Goal: Task Accomplishment & Management: Manage account settings

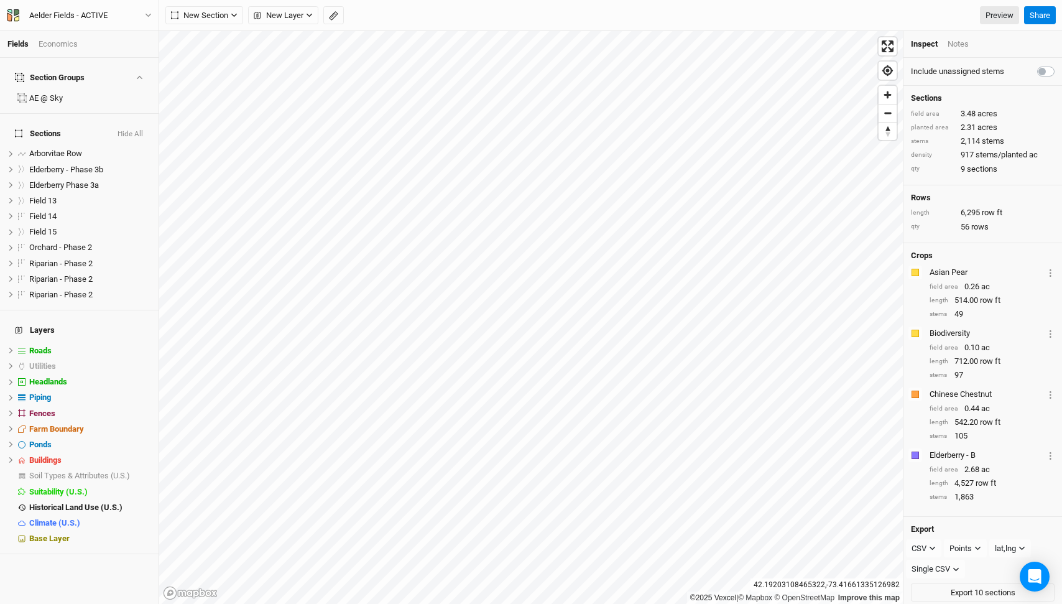
click at [93, 2] on div "Aelder Fields - ACTIVE Back Project Settings User settings Imperial Metric Keyb…" at bounding box center [79, 15] width 159 height 31
click at [93, 14] on div "Aelder Fields - ACTIVE" at bounding box center [68, 15] width 78 height 12
click at [99, 30] on button "Back" at bounding box center [103, 35] width 98 height 16
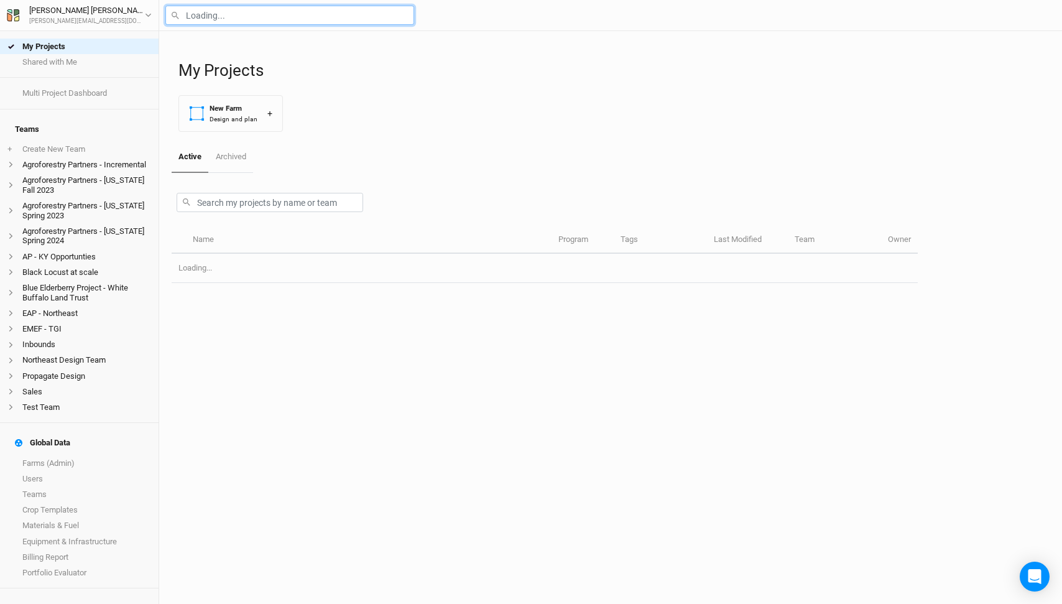
click at [195, 19] on input "text" at bounding box center [289, 15] width 249 height 19
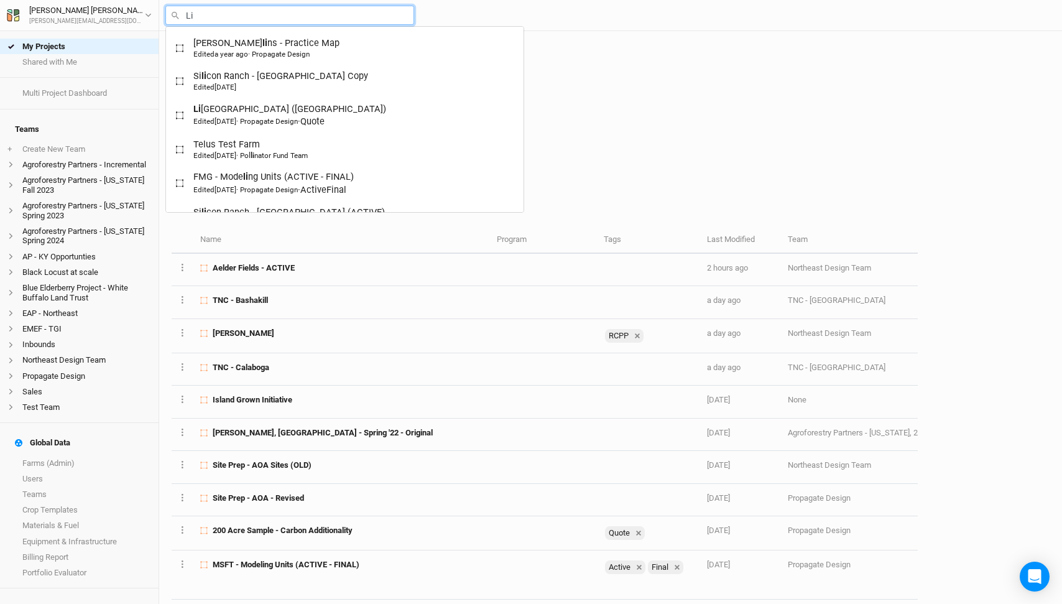
type input "Liv"
type input "Living Carbon - [US_STATE]"
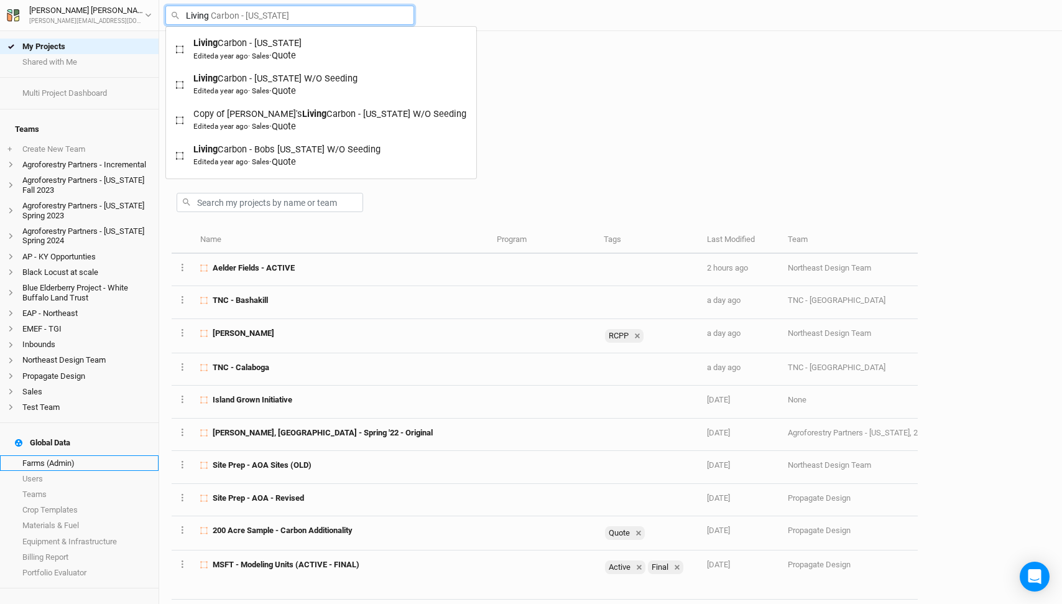
type input "Living"
click at [74, 455] on link "Farms (Admin)" at bounding box center [79, 463] width 159 height 16
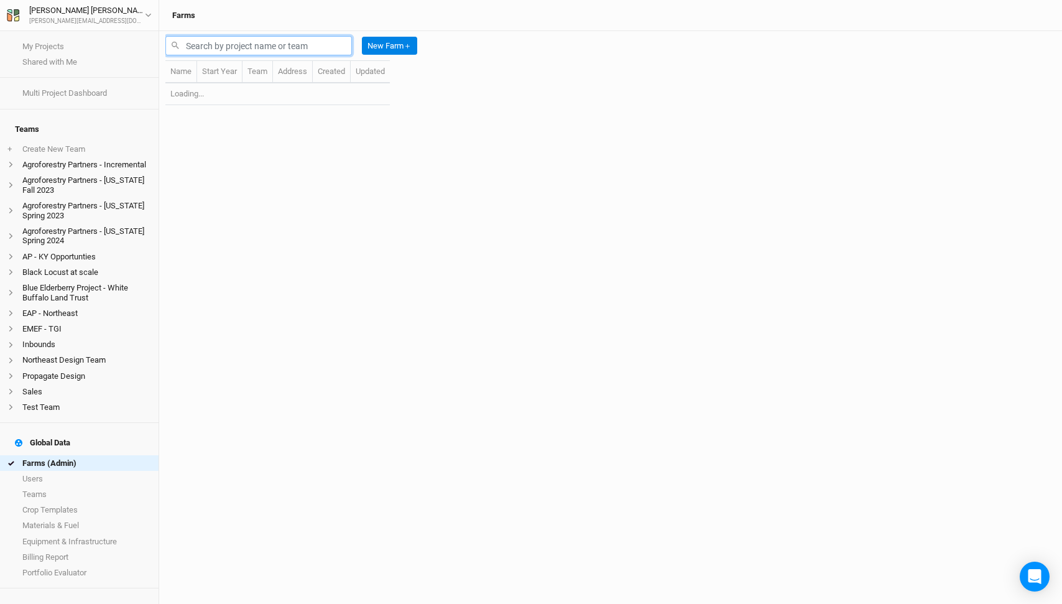
click at [307, 50] on input "text" at bounding box center [258, 45] width 187 height 19
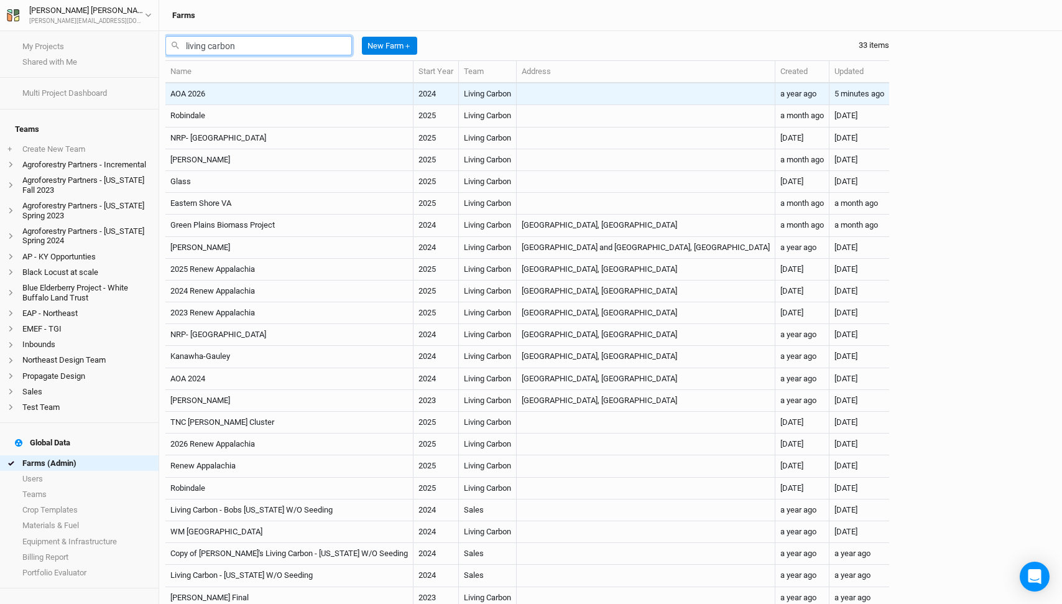
type input "living carbon"
click at [338, 97] on td "AOA 2026" at bounding box center [289, 94] width 248 height 22
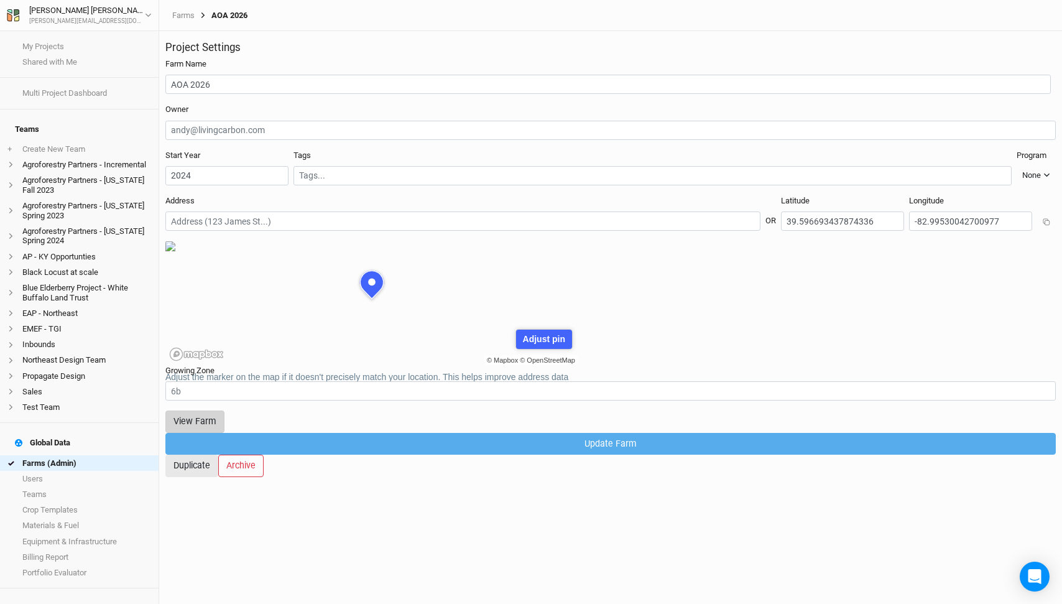
click at [224, 419] on button "View Farm" at bounding box center [194, 421] width 59 height 22
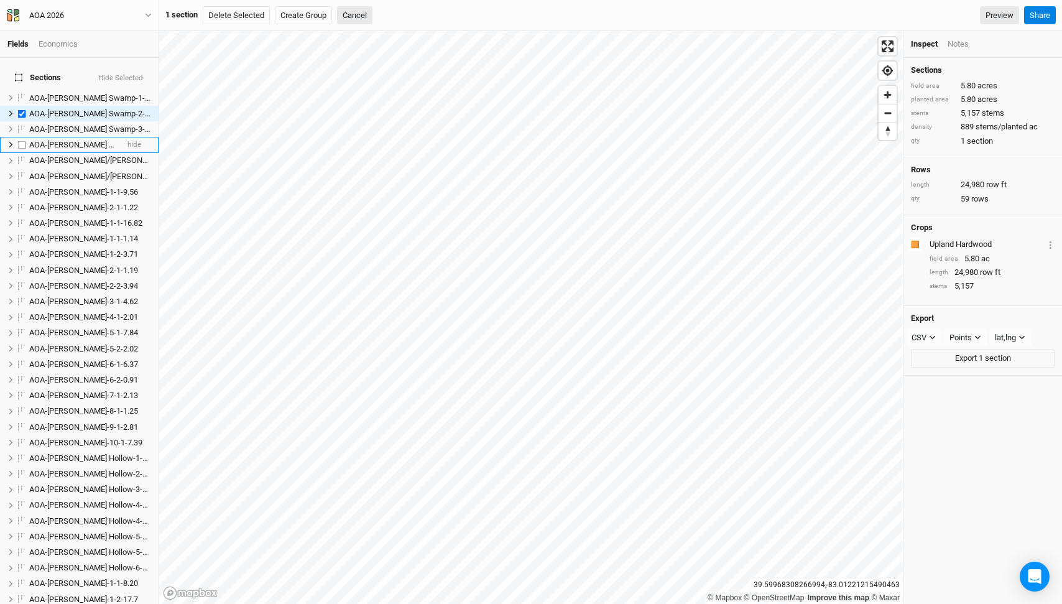
scroll to position [8, 0]
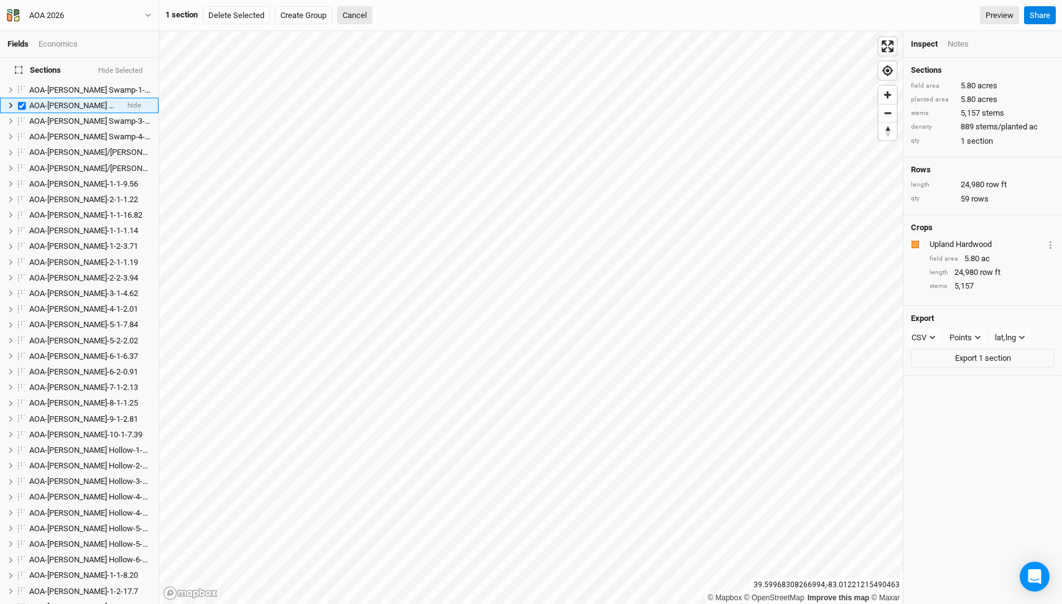
click at [22, 98] on label at bounding box center [22, 106] width 16 height 16
click at [22, 101] on input "checkbox" at bounding box center [22, 105] width 8 height 8
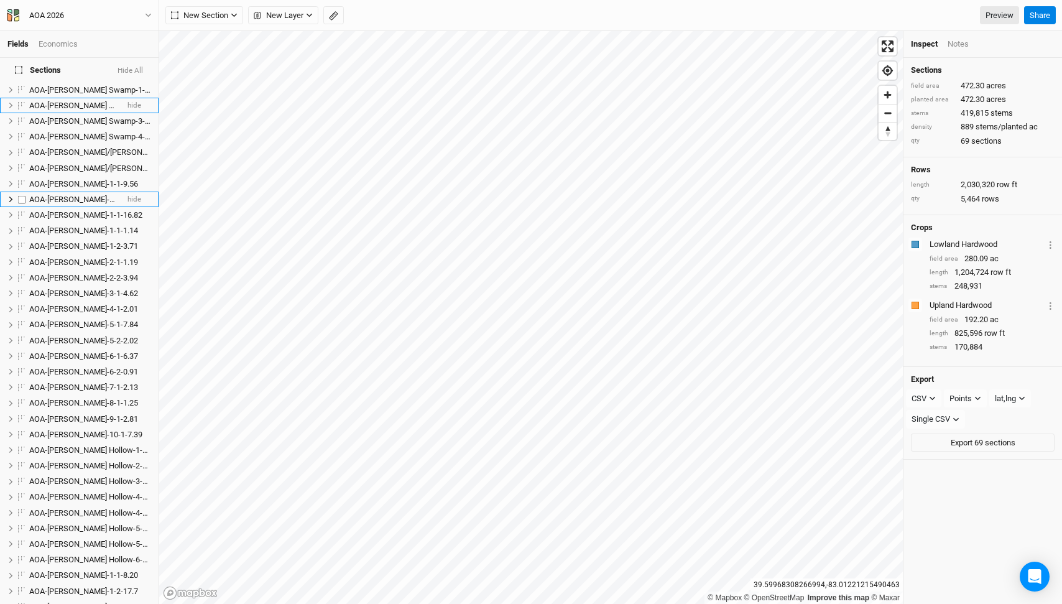
scroll to position [1053, 0]
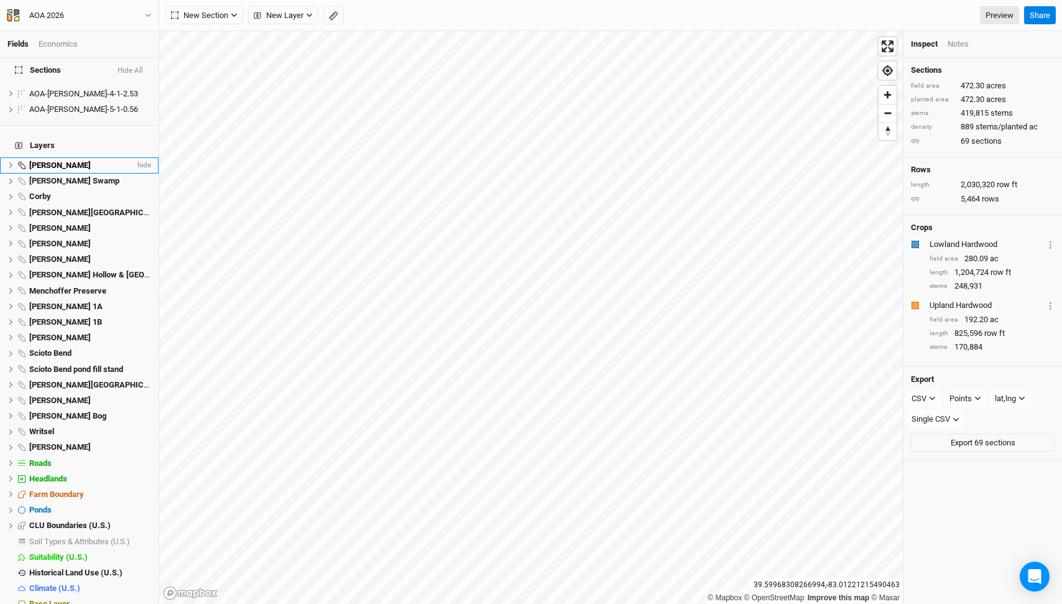
click at [50, 160] on span "[PERSON_NAME]" at bounding box center [60, 164] width 62 height 9
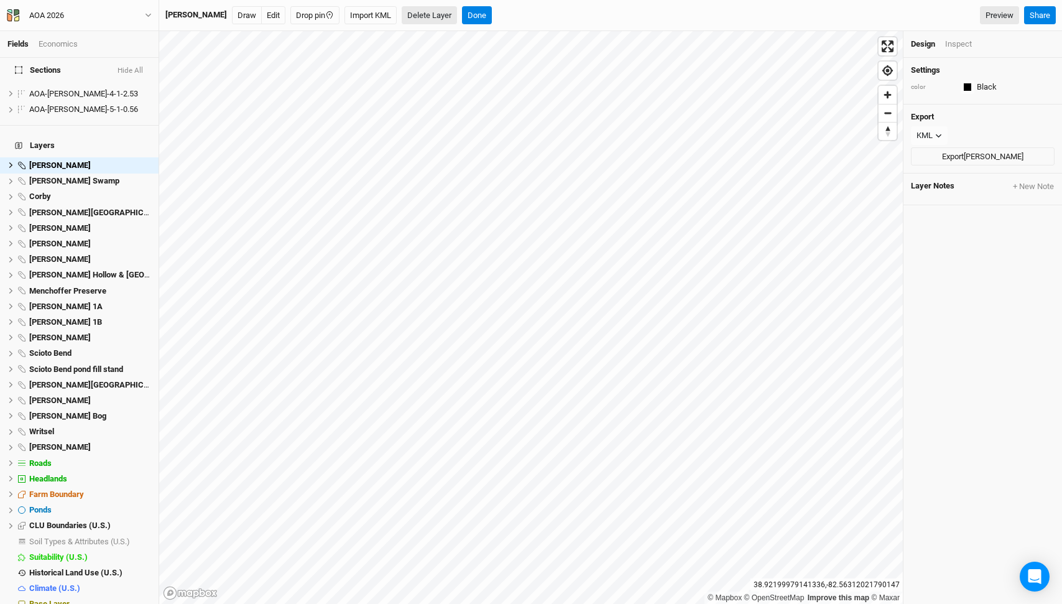
click at [425, 17] on button "Delete Layer" at bounding box center [429, 15] width 55 height 19
click at [458, 13] on button "Confirm" at bounding box center [456, 15] width 39 height 19
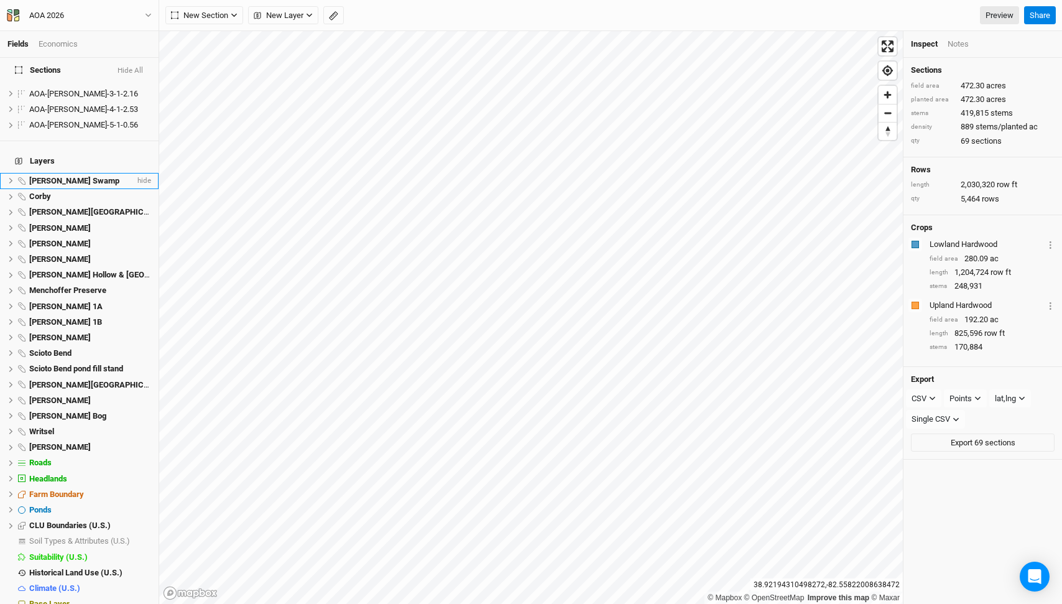
click at [55, 176] on span "[PERSON_NAME] Swamp" at bounding box center [74, 180] width 90 height 9
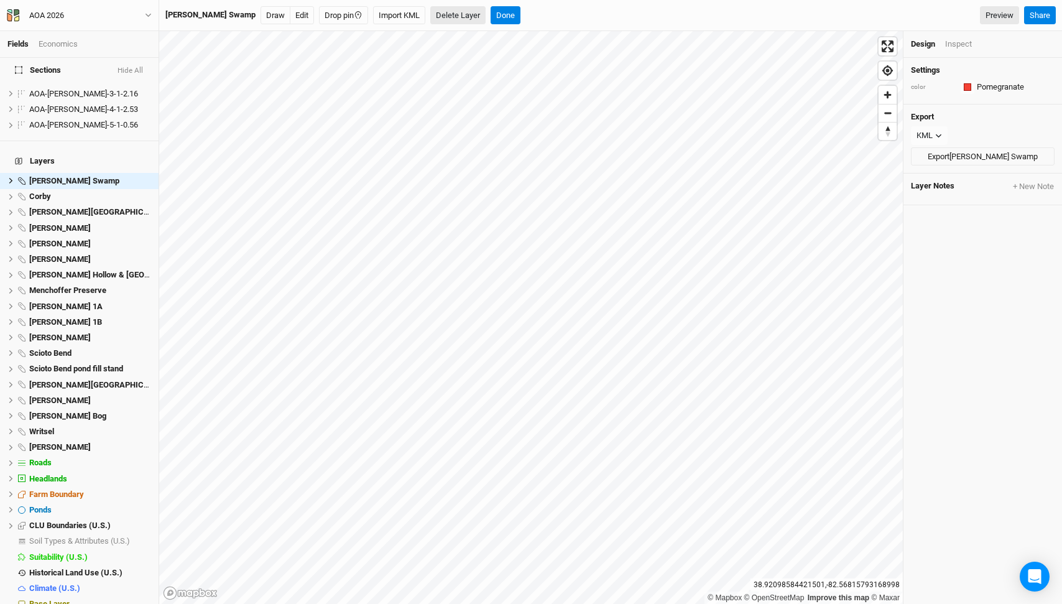
click at [430, 17] on button "Delete Layer" at bounding box center [457, 15] width 55 height 19
click at [466, 16] on button "Confirm" at bounding box center [485, 15] width 39 height 19
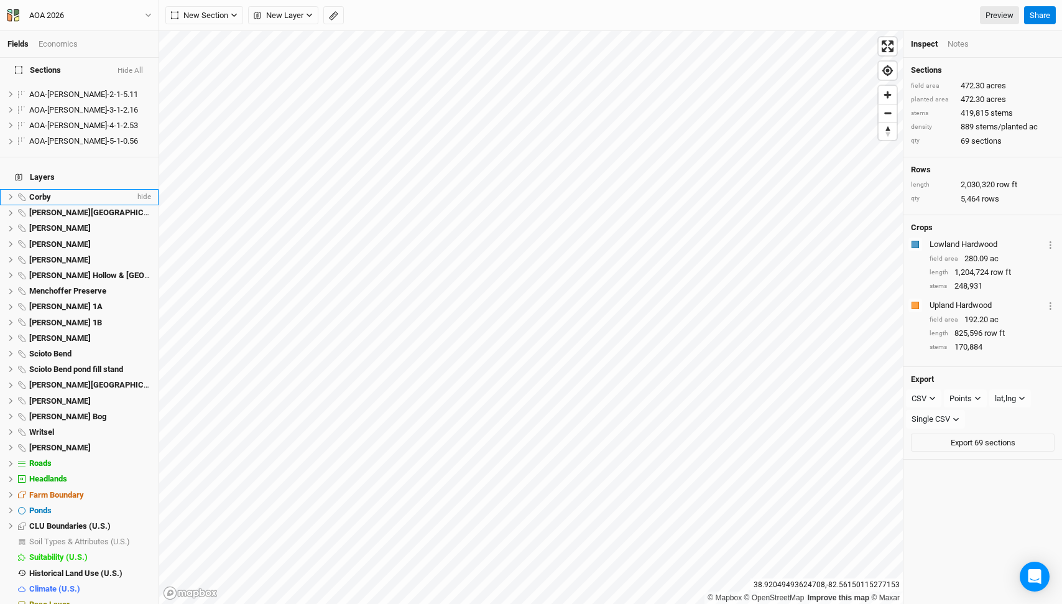
click at [67, 192] on div "Corby" at bounding box center [82, 197] width 106 height 10
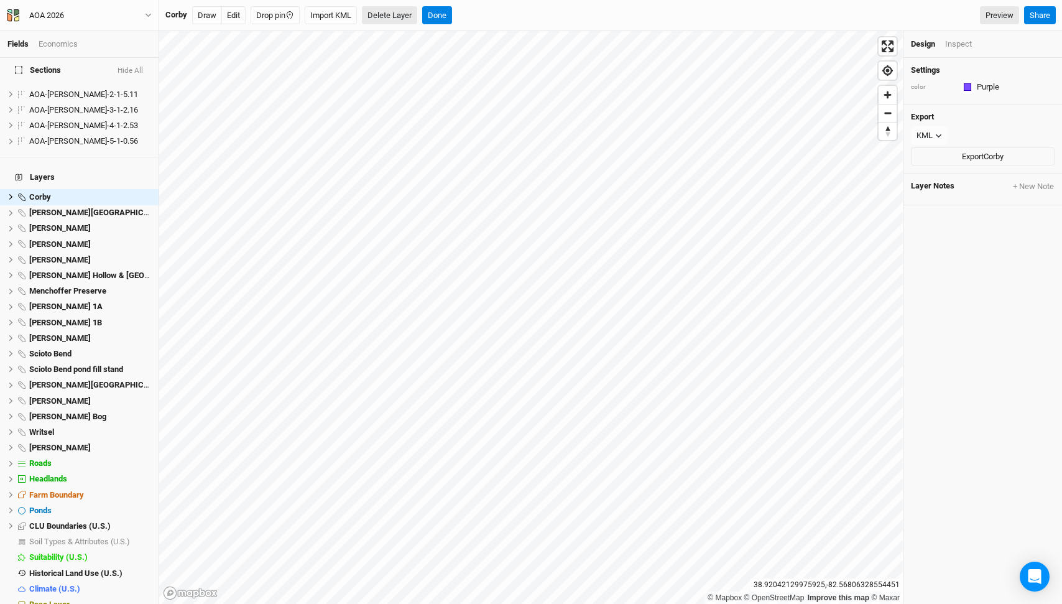
click at [384, 16] on button "Delete Layer" at bounding box center [389, 15] width 55 height 19
click at [413, 14] on button "Confirm" at bounding box center [416, 15] width 39 height 19
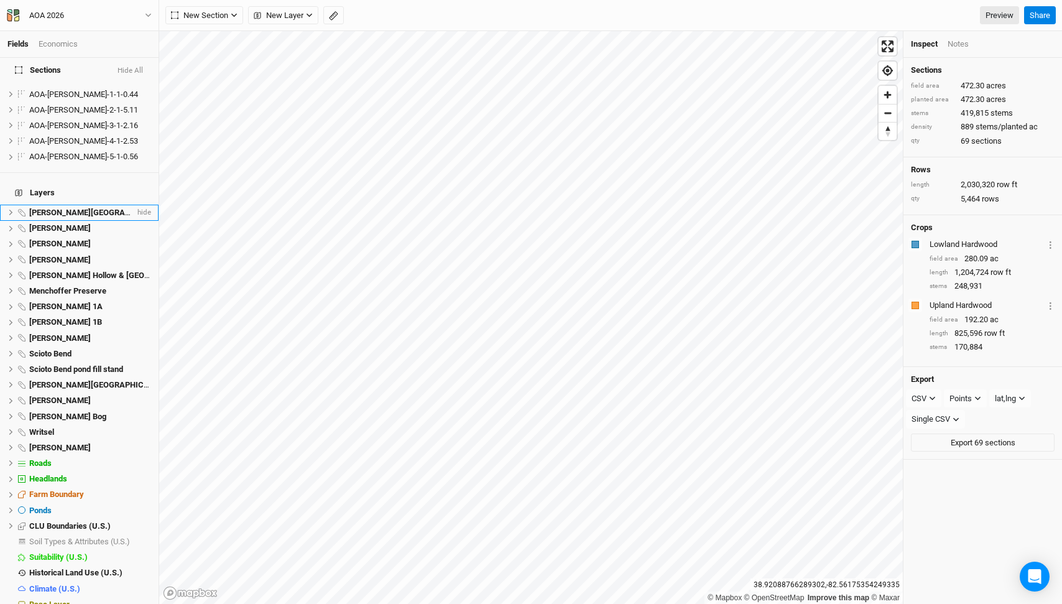
click at [22, 209] on icon at bounding box center [21, 212] width 7 height 7
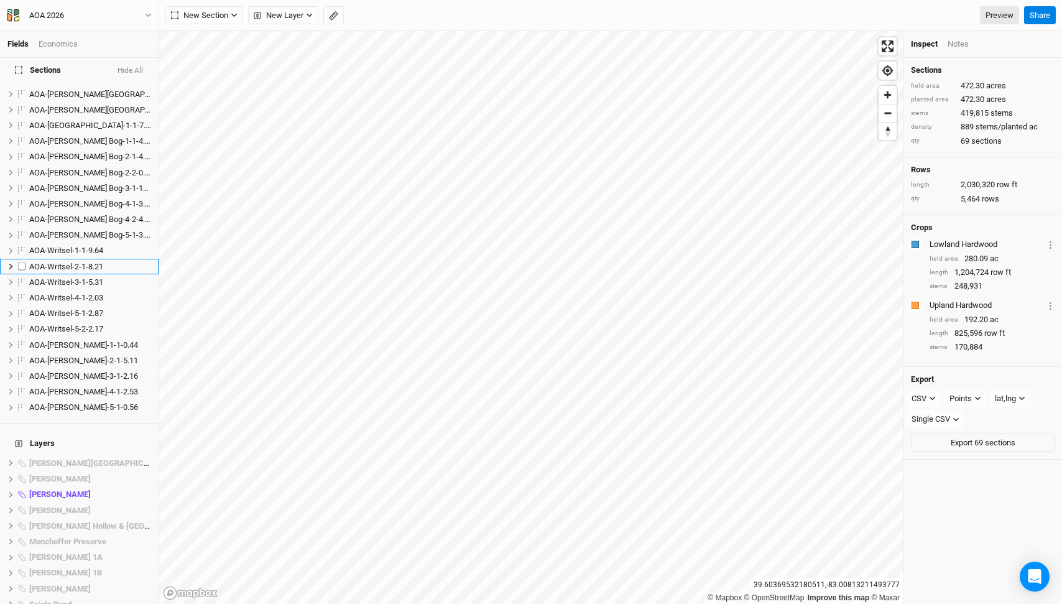
scroll to position [647, 0]
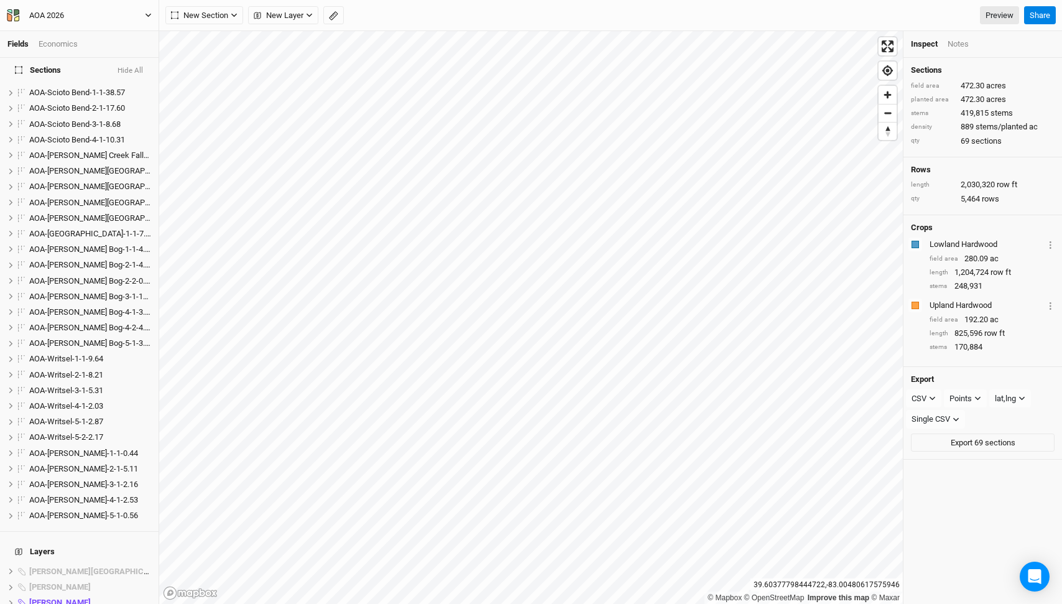
click at [137, 16] on button "AOA 2026" at bounding box center [79, 16] width 146 height 14
click at [114, 46] on button "Project Settings" at bounding box center [103, 51] width 98 height 16
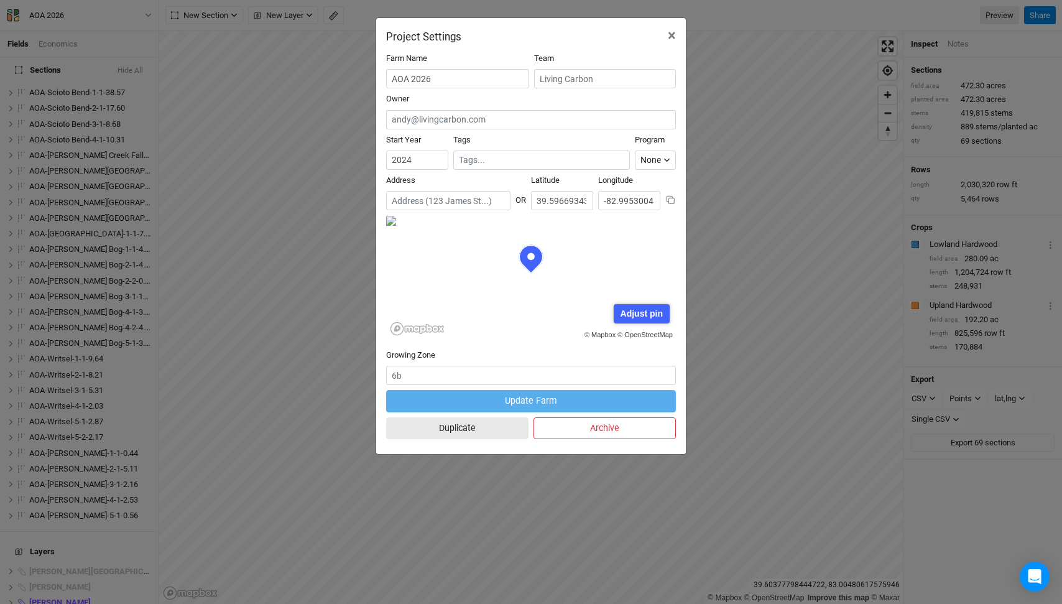
scroll to position [62, 145]
click at [476, 425] on button "Duplicate" at bounding box center [457, 428] width 142 height 22
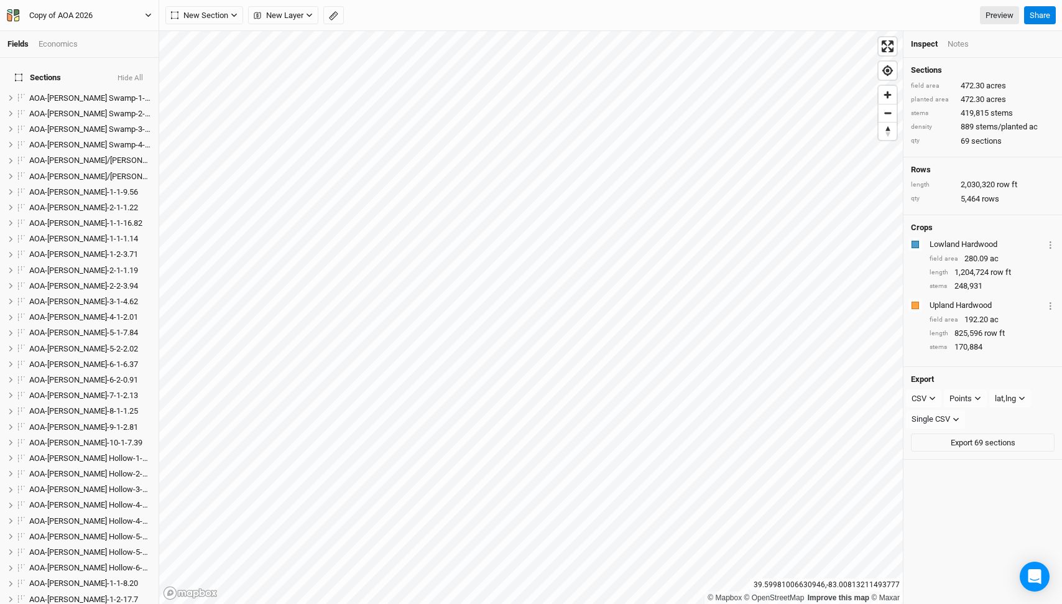
click at [133, 12] on button "Copy of AOA 2026" at bounding box center [79, 16] width 146 height 14
click at [125, 49] on button "Project Settings" at bounding box center [103, 51] width 98 height 16
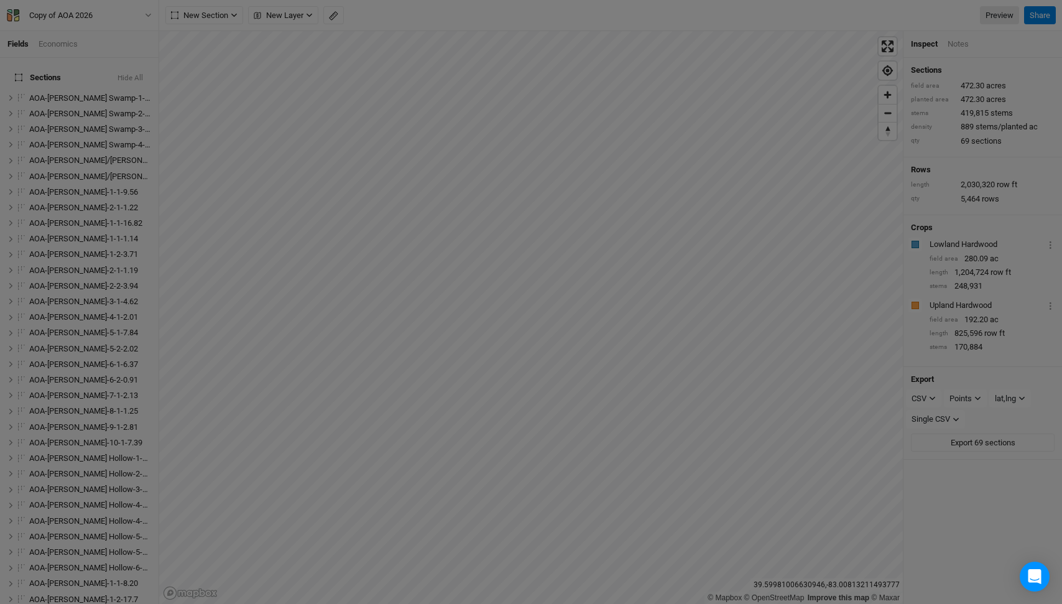
scroll to position [62, 145]
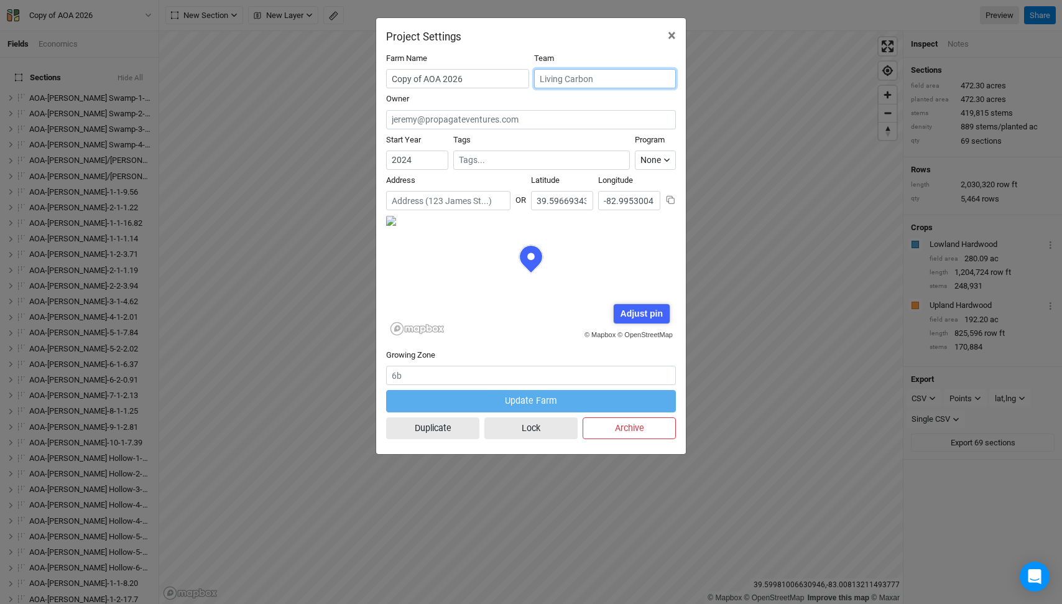
click at [580, 72] on input "text" at bounding box center [605, 78] width 142 height 19
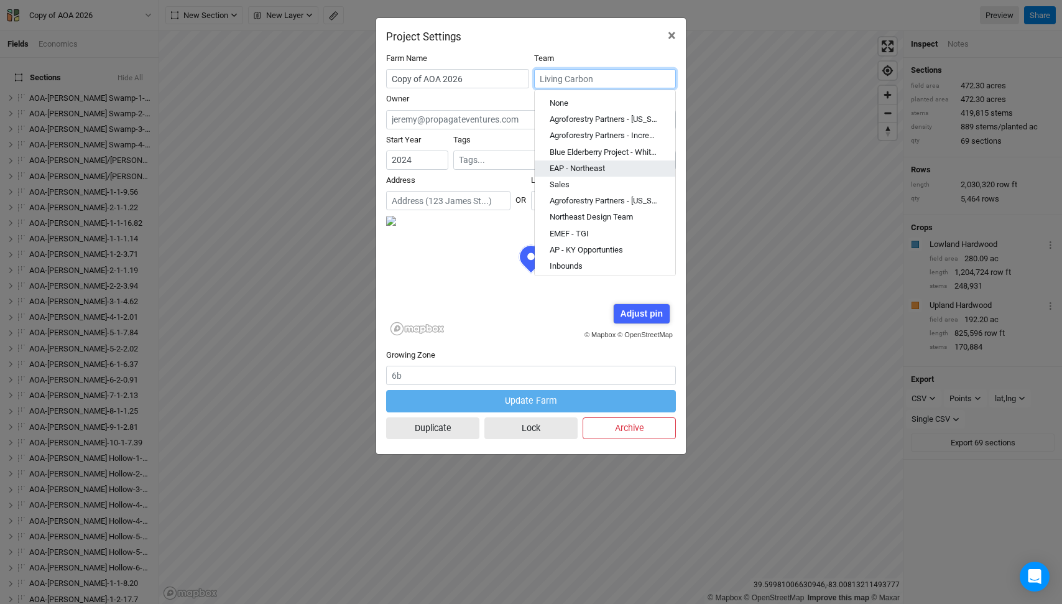
scroll to position [52, 0]
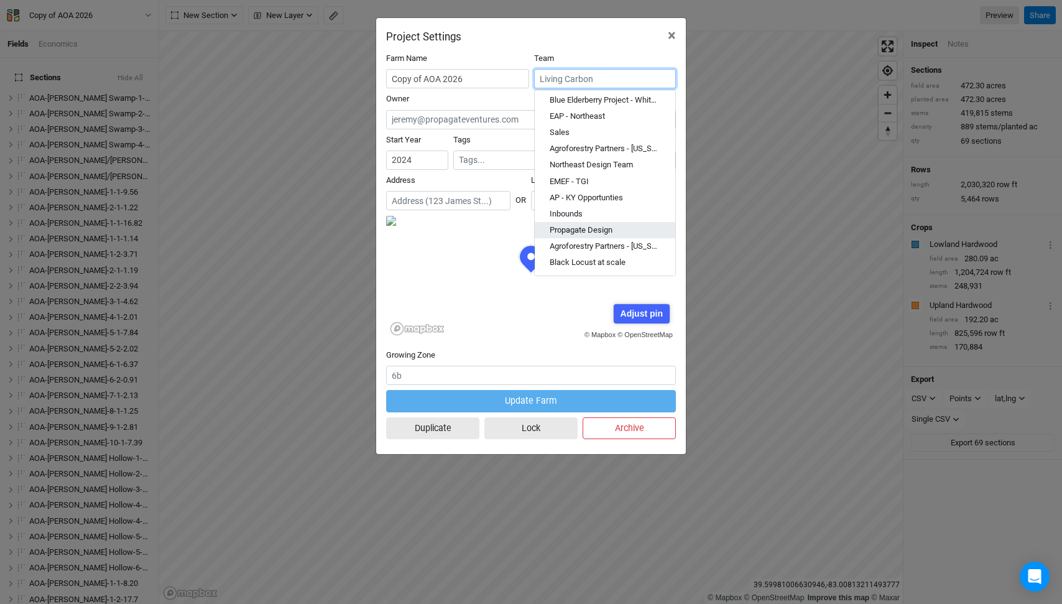
click at [600, 229] on div "Propagate Design" at bounding box center [581, 230] width 63 height 11
type input "Propagate Design"
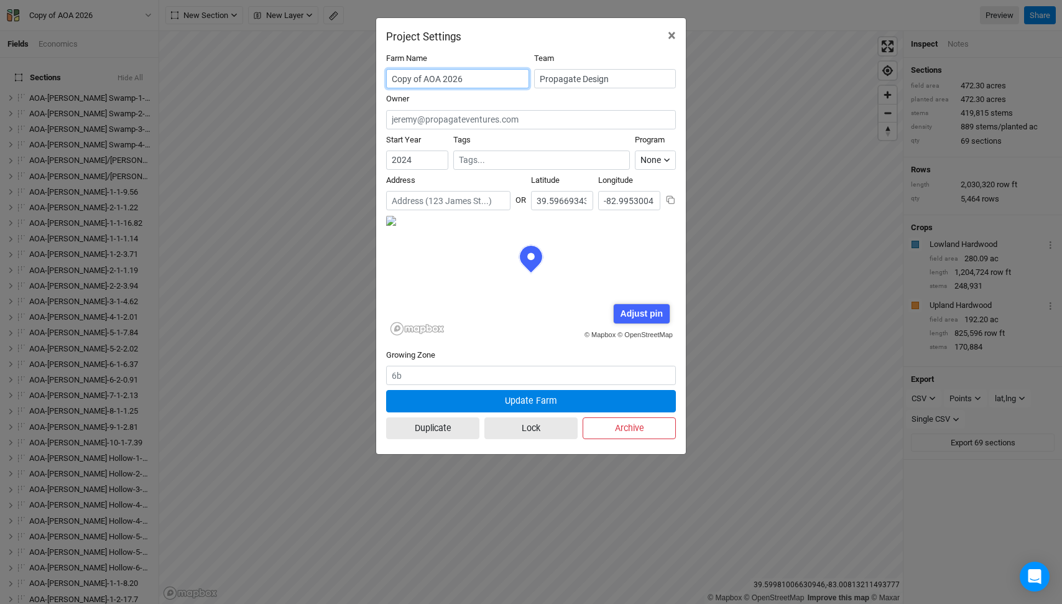
drag, startPoint x: 425, startPoint y: 76, endPoint x: 371, endPoint y: 78, distance: 53.5
click at [372, 77] on div "Project Settings × Farm Name Copy of AOA 2026 Team Propagate Design Owner Start…" at bounding box center [531, 302] width 1062 height 604
click at [491, 76] on input "Site Prep - LC-AOA 2026" at bounding box center [457, 78] width 143 height 19
click at [466, 76] on input "Site Prep - LC-AOA 2025" at bounding box center [457, 78] width 143 height 19
click at [393, 81] on input "Site Prep - LC-AOA 2025" at bounding box center [457, 78] width 143 height 19
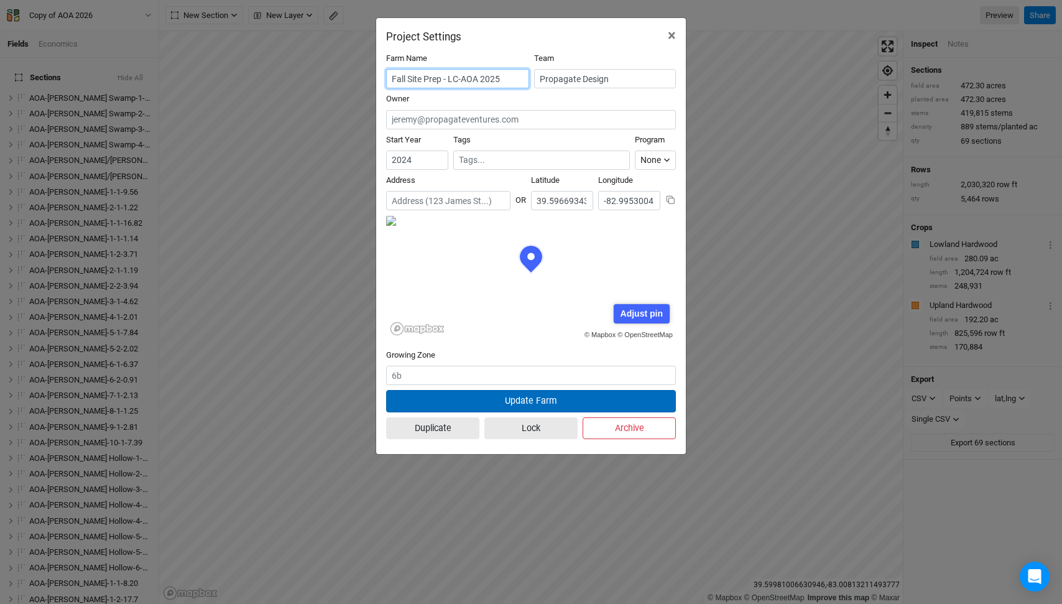
type input "Fall Site Prep - LC-AOA 2025"
click at [530, 398] on button "Update Farm" at bounding box center [531, 401] width 290 height 22
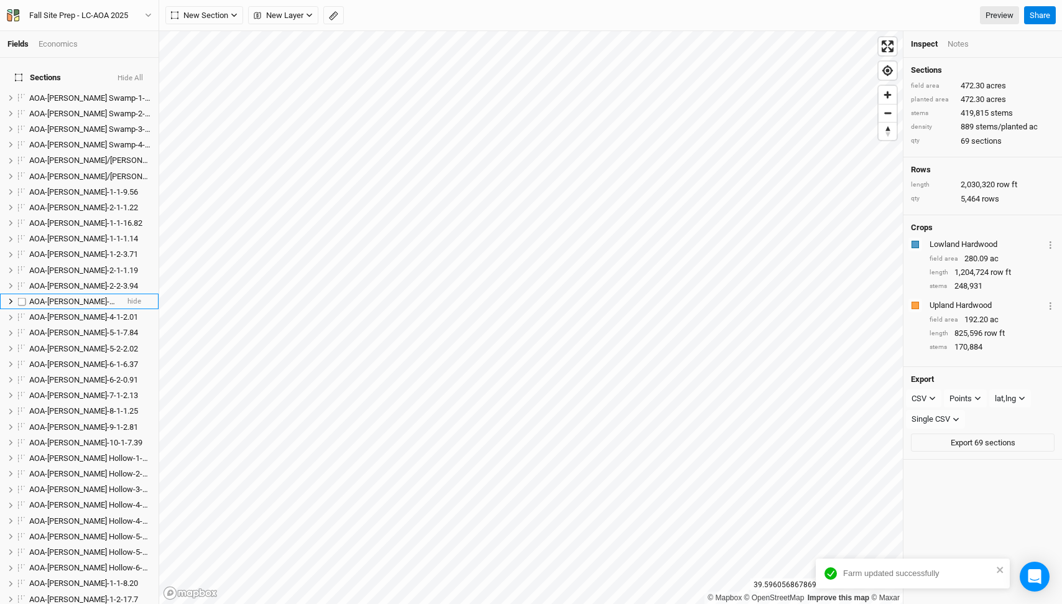
scroll to position [1006, 0]
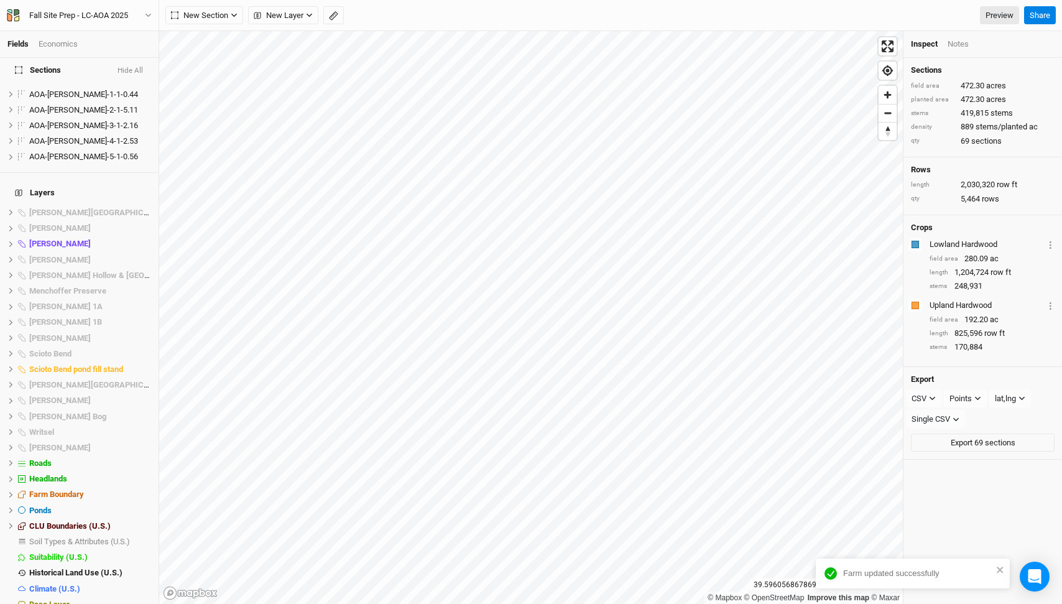
click at [73, 188] on h4 "Layers" at bounding box center [79, 192] width 144 height 25
click at [74, 205] on li "Darby Lakes Preserve hide" at bounding box center [79, 213] width 159 height 16
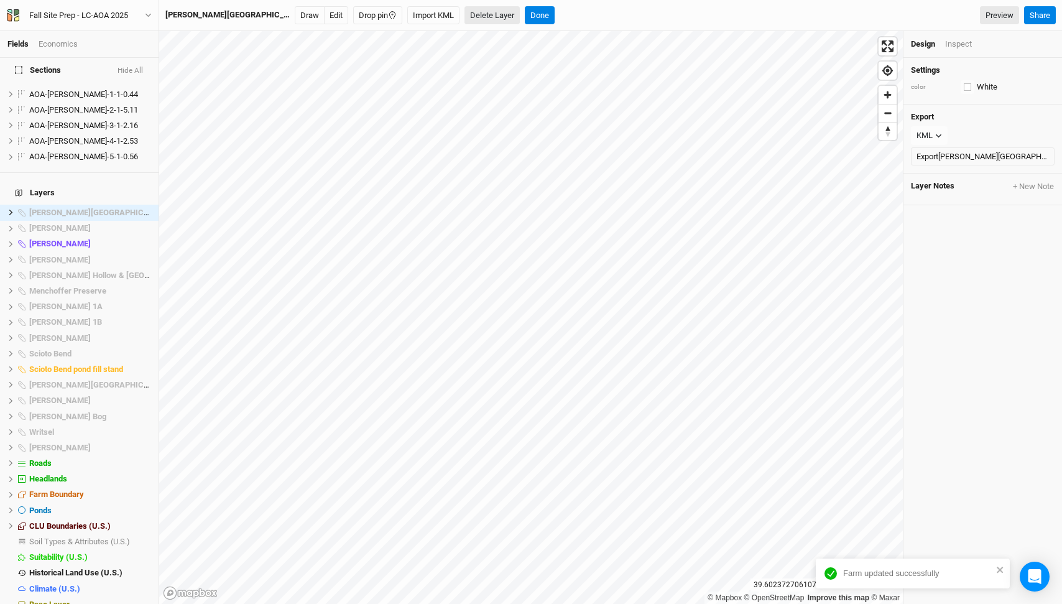
click at [464, 10] on button "Delete Layer" at bounding box center [491, 15] width 55 height 19
click at [516, 13] on button "Confirm" at bounding box center [535, 15] width 39 height 19
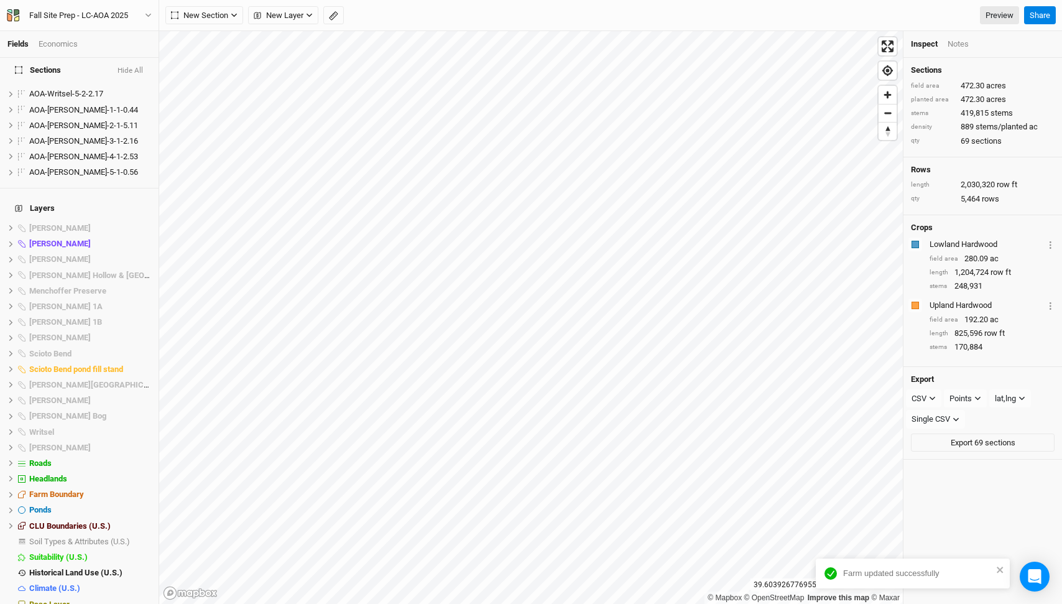
click at [59, 201] on h4 "Layers" at bounding box center [79, 208] width 144 height 25
click at [59, 223] on span "[PERSON_NAME]" at bounding box center [60, 227] width 62 height 9
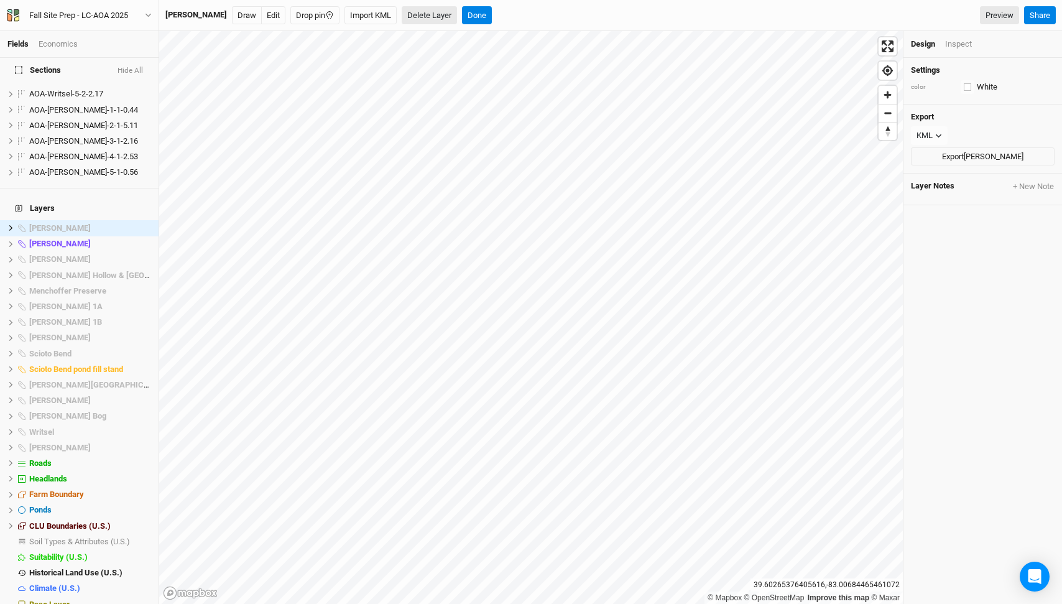
click at [417, 14] on button "Delete Layer" at bounding box center [429, 15] width 55 height 19
click at [445, 14] on button "Confirm" at bounding box center [456, 15] width 39 height 19
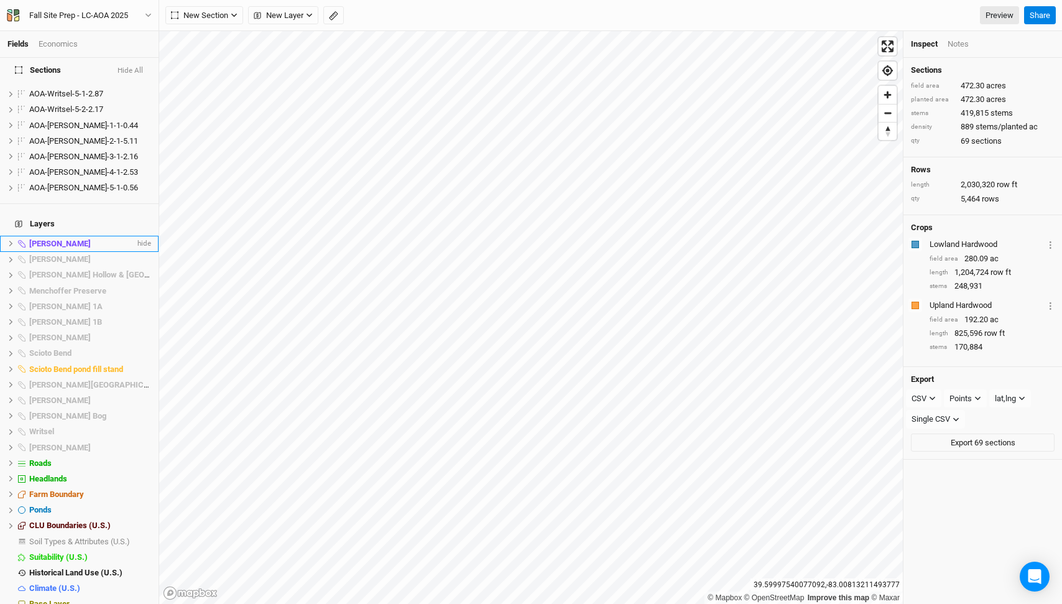
click at [85, 239] on div "[PERSON_NAME]" at bounding box center [82, 244] width 106 height 10
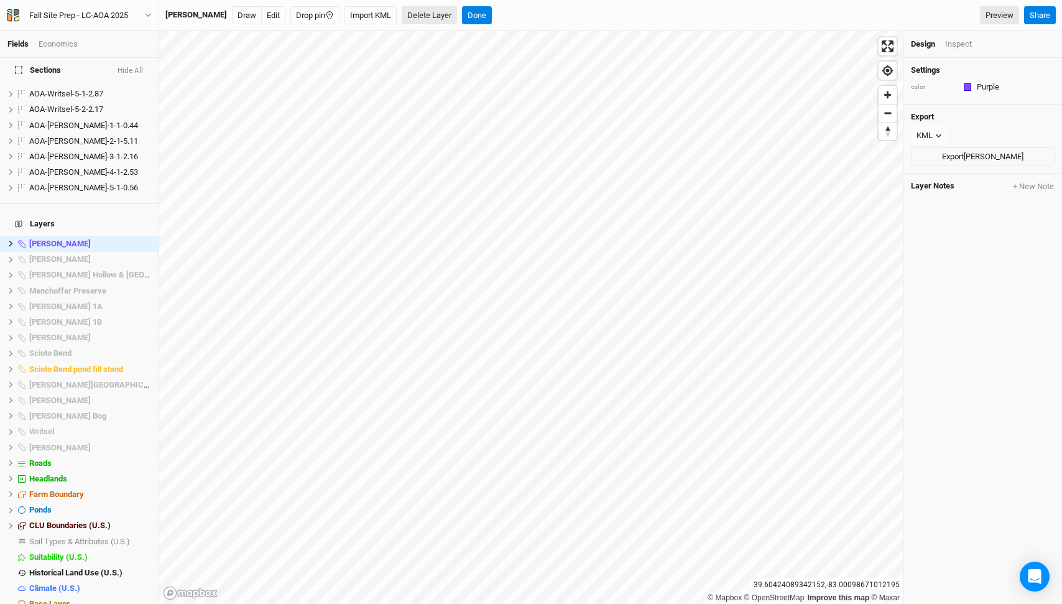
click at [402, 7] on button "Delete Layer" at bounding box center [429, 15] width 55 height 19
click at [437, 13] on button "Confirm" at bounding box center [456, 15] width 39 height 19
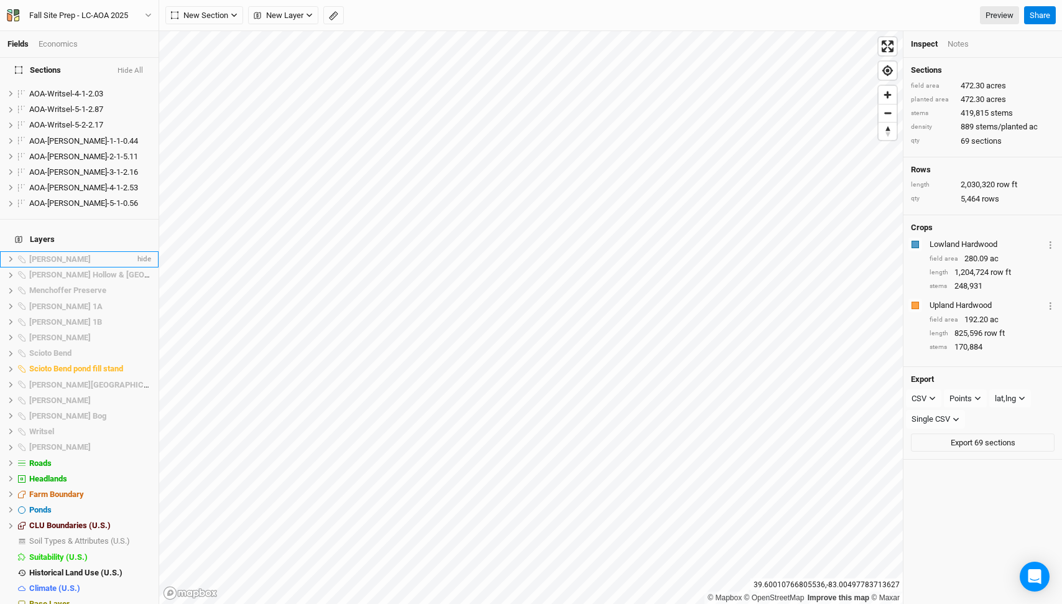
click at [80, 254] on span "[PERSON_NAME]" at bounding box center [60, 258] width 62 height 9
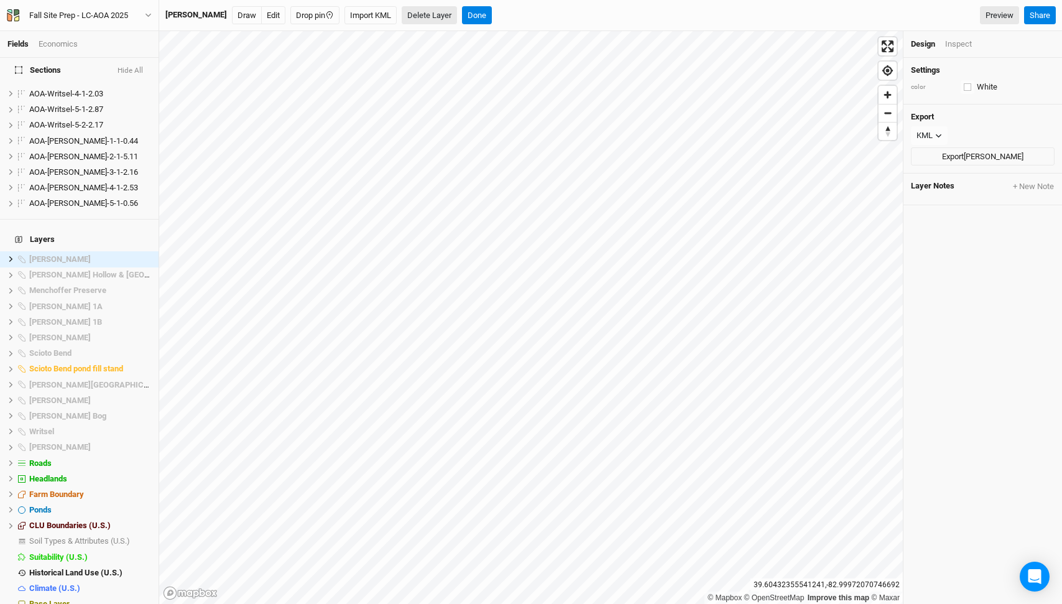
click at [428, 18] on button "Delete Layer" at bounding box center [429, 15] width 55 height 19
click at [460, 9] on button "Confirm" at bounding box center [456, 15] width 39 height 19
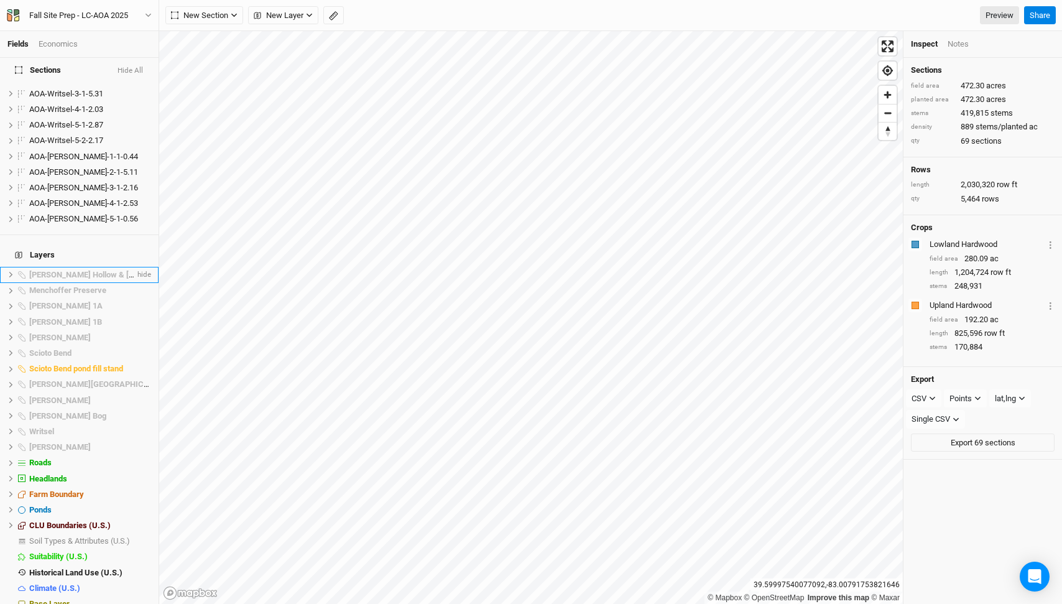
click at [55, 270] on span "[PERSON_NAME] Hollow & [GEOGRAPHIC_DATA]" at bounding box center [117, 274] width 176 height 9
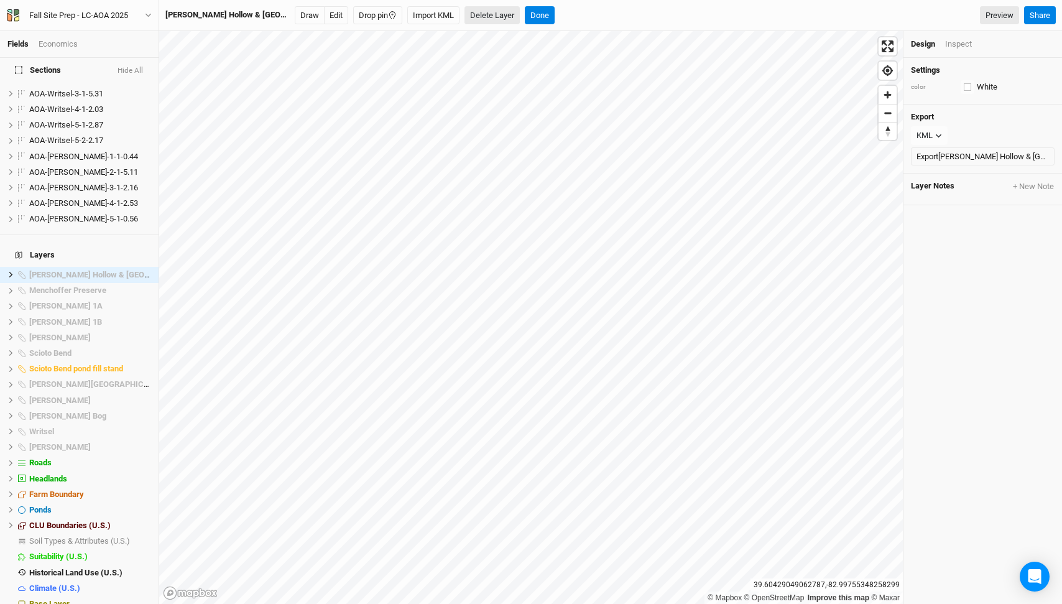
click at [471, 16] on button "Delete Layer" at bounding box center [491, 15] width 55 height 19
click at [552, 17] on button "Confirm" at bounding box center [571, 15] width 39 height 19
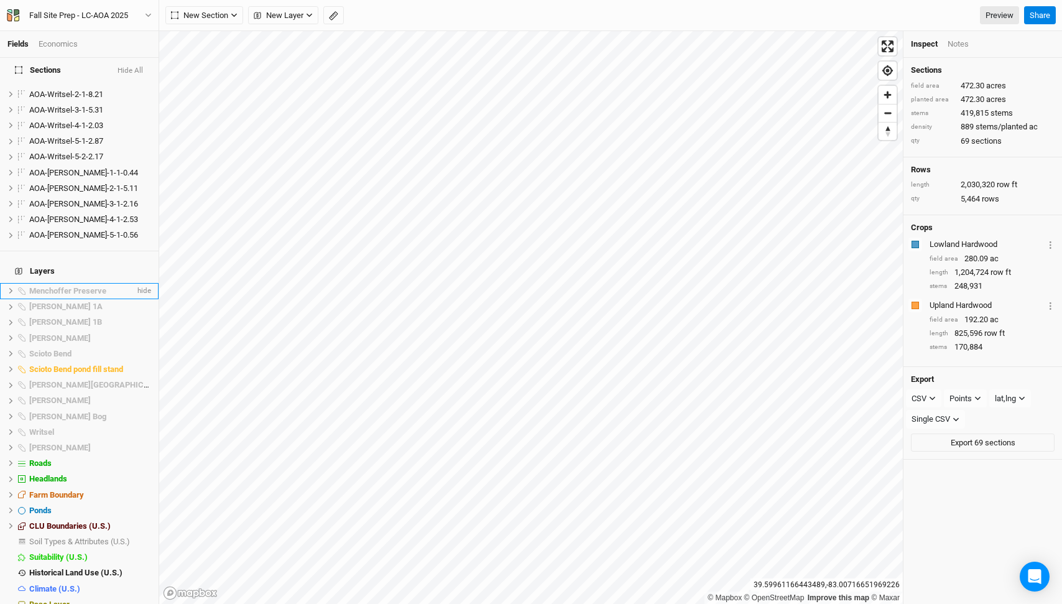
click at [93, 286] on span "Menchoffer Preserve" at bounding box center [67, 290] width 77 height 9
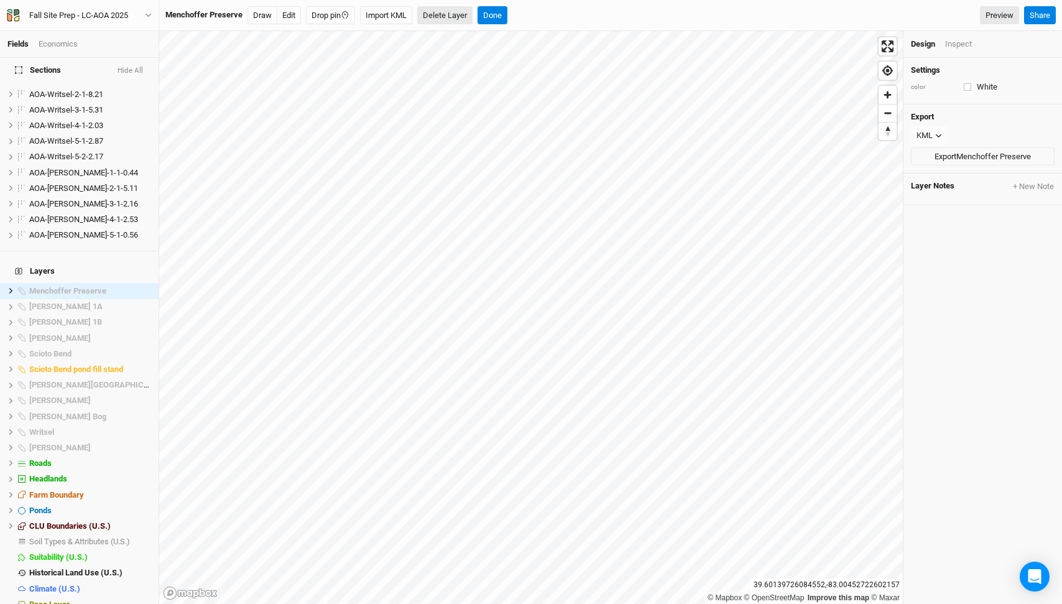
click at [456, 17] on button "Delete Layer" at bounding box center [444, 15] width 55 height 19
click at [480, 11] on button "Confirm" at bounding box center [472, 15] width 39 height 19
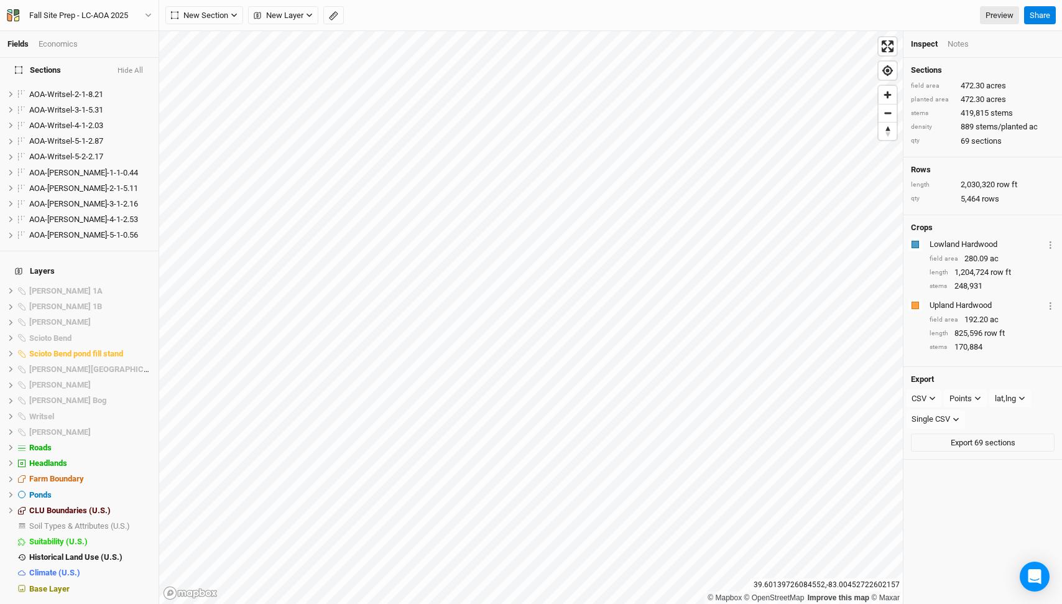
scroll to position [912, 0]
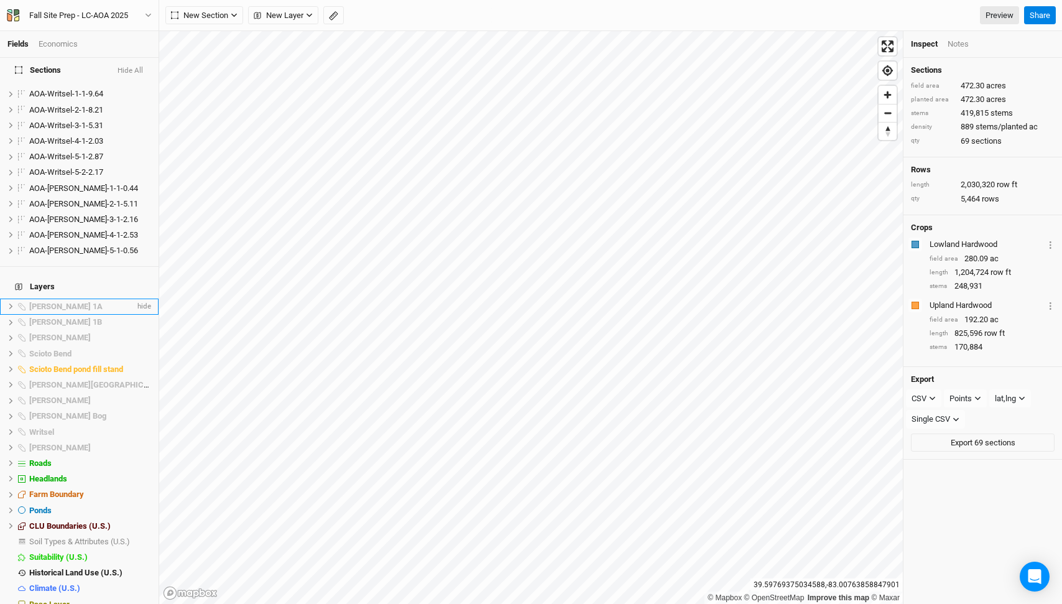
click at [80, 298] on li "Poston 1A hide" at bounding box center [79, 306] width 159 height 16
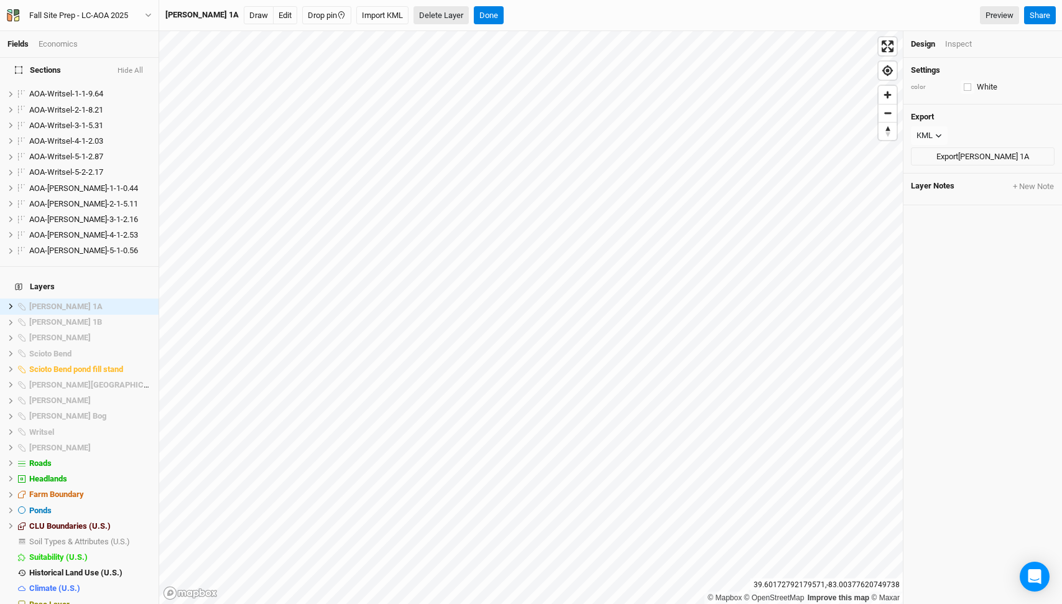
click at [413, 18] on button "Delete Layer" at bounding box center [440, 15] width 55 height 19
click at [449, 18] on button "Confirm" at bounding box center [468, 15] width 39 height 19
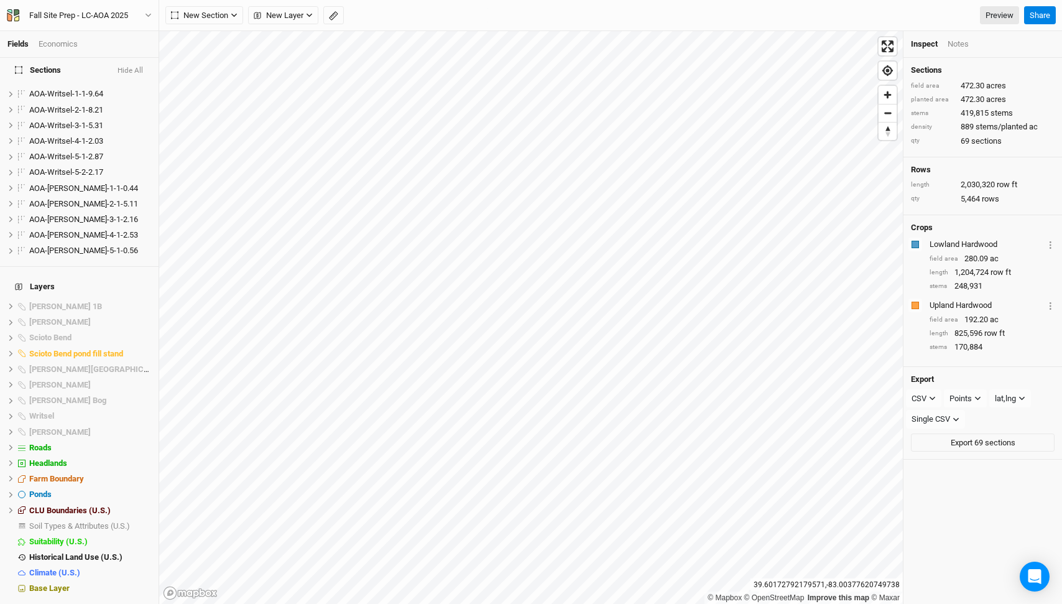
scroll to position [897, 0]
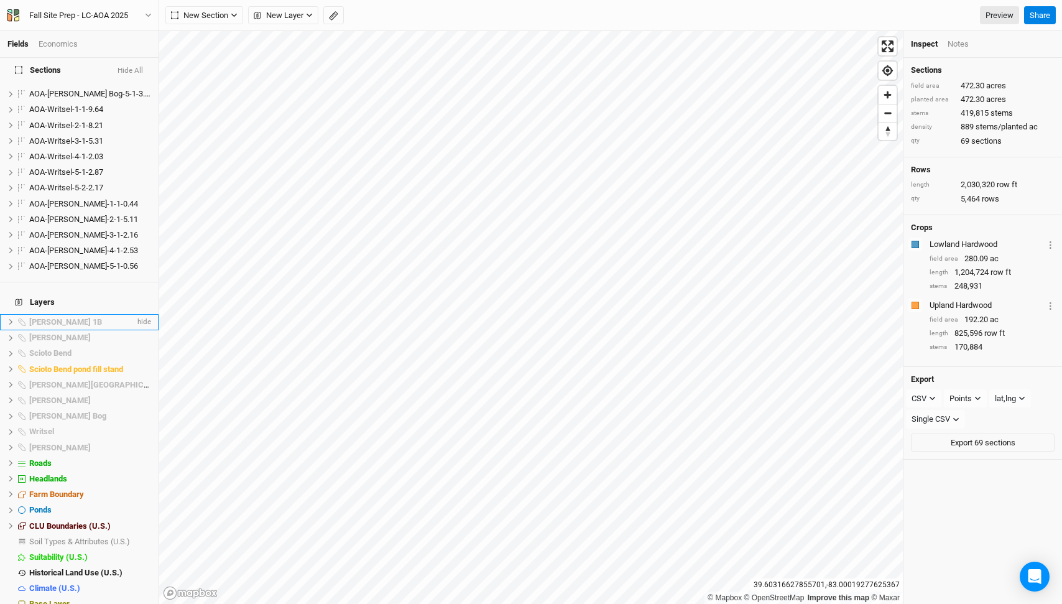
click at [68, 317] on div "[PERSON_NAME] 1B" at bounding box center [82, 322] width 106 height 10
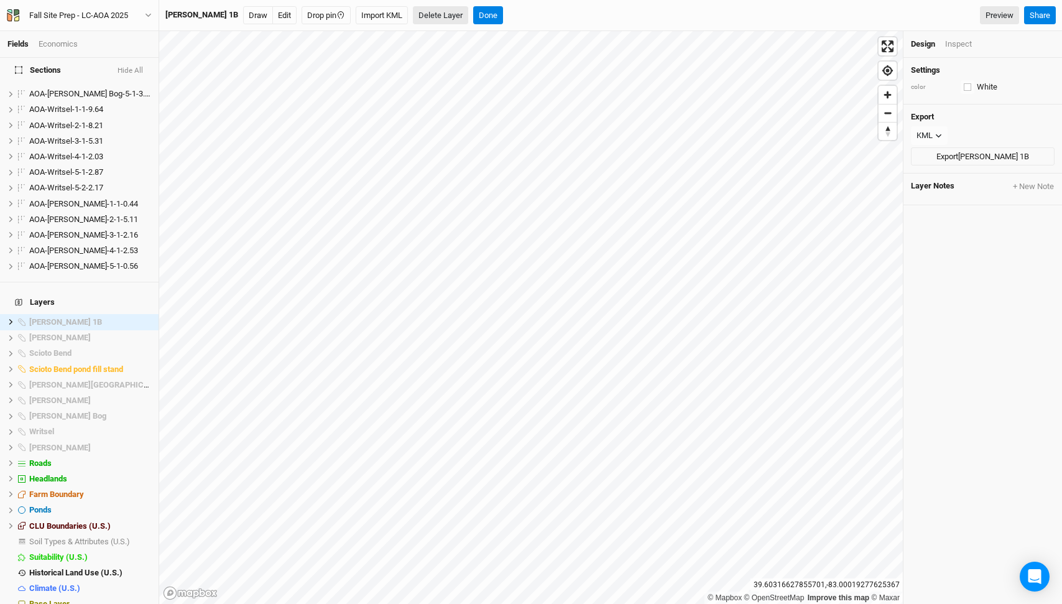
click at [413, 8] on button "Delete Layer" at bounding box center [440, 15] width 55 height 19
click at [448, 16] on button "Confirm" at bounding box center [467, 15] width 39 height 19
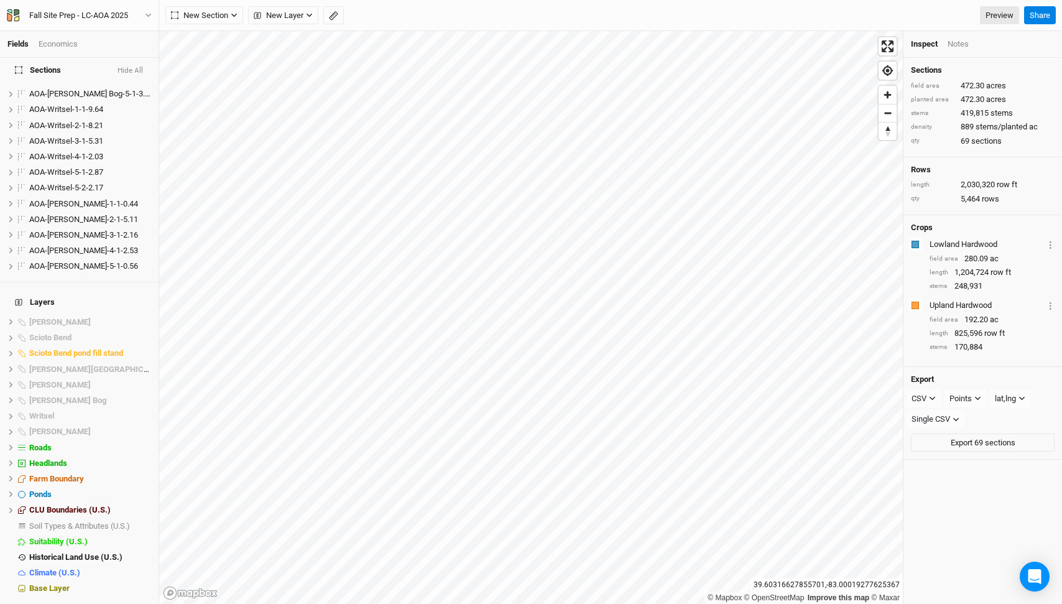
scroll to position [881, 0]
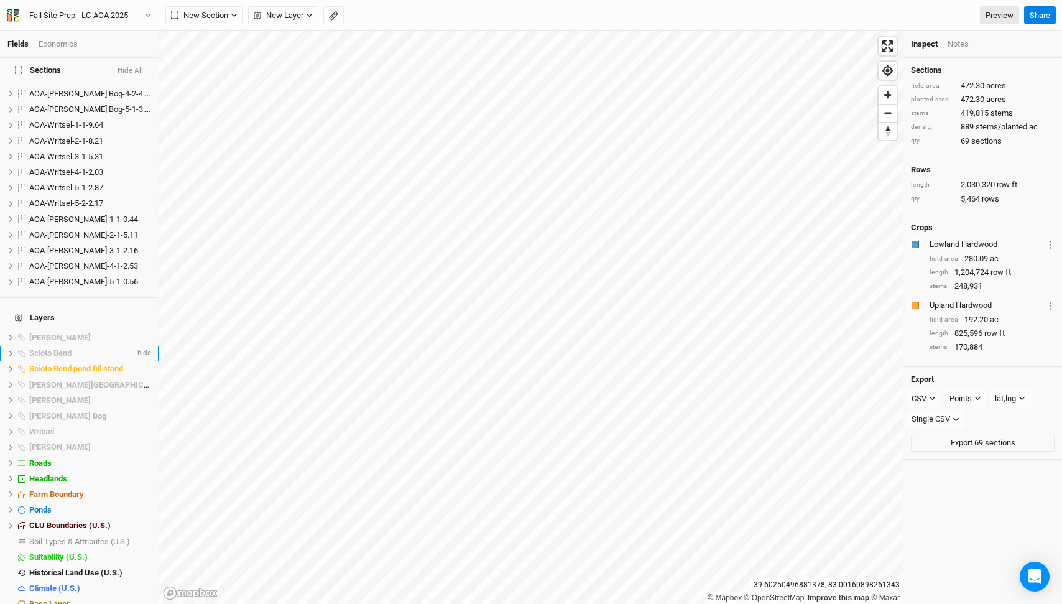
click at [91, 346] on li "Scioto Bend hide" at bounding box center [79, 354] width 159 height 16
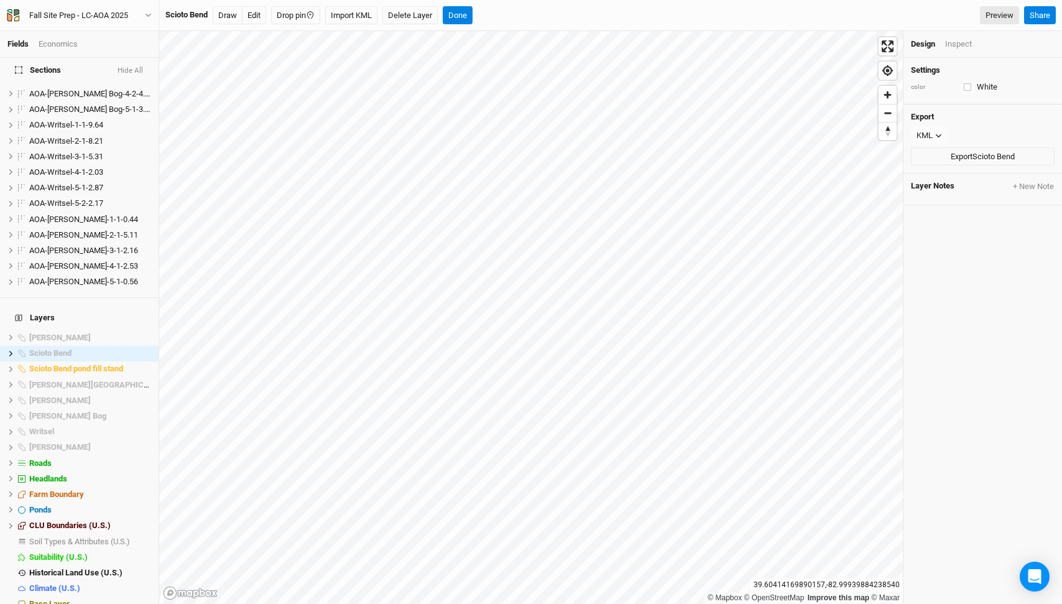
click at [410, 25] on div "Scioto Bend Draw Edit Drop pin Import KML Delete Layer Done Preview Share" at bounding box center [610, 15] width 903 height 31
click at [432, 12] on button "Delete Layer" at bounding box center [409, 15] width 55 height 19
click at [446, 12] on button "Confirm" at bounding box center [437, 15] width 39 height 19
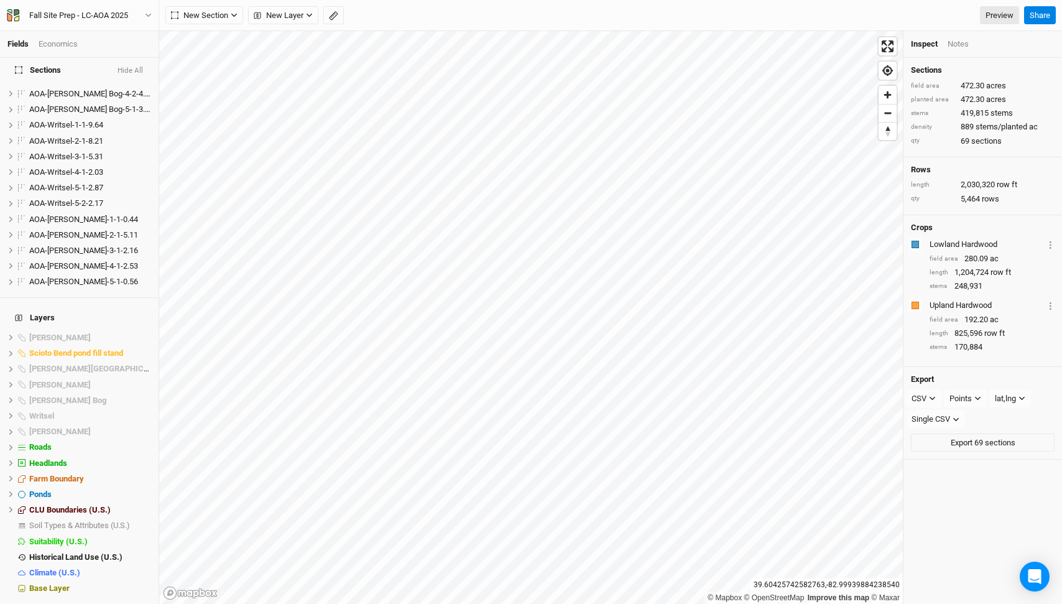
scroll to position [866, 0]
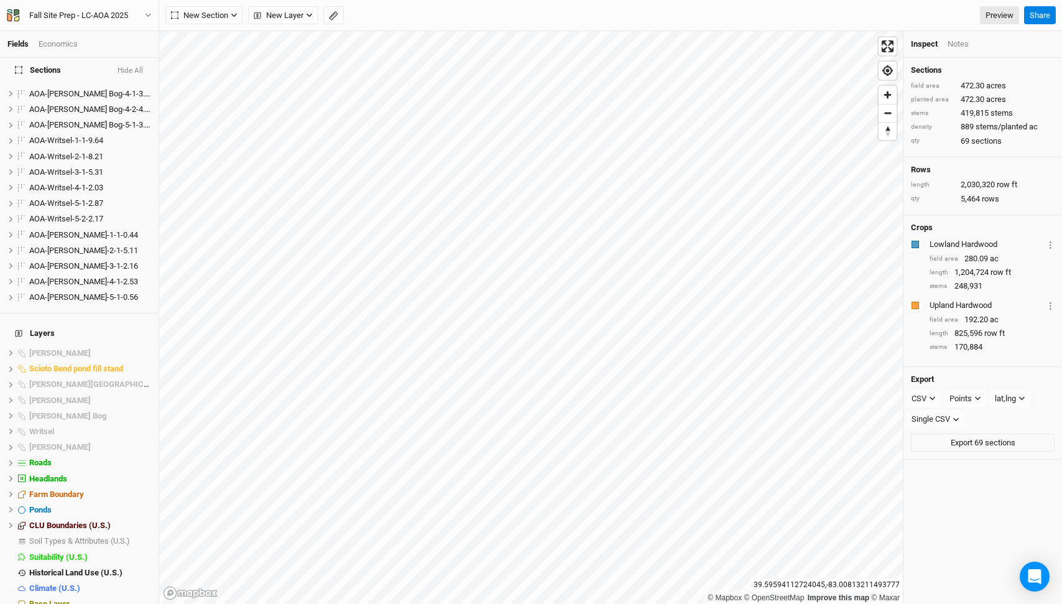
click at [85, 328] on h4 "Layers" at bounding box center [79, 333] width 144 height 25
click at [82, 348] on div "[PERSON_NAME]" at bounding box center [82, 353] width 106 height 10
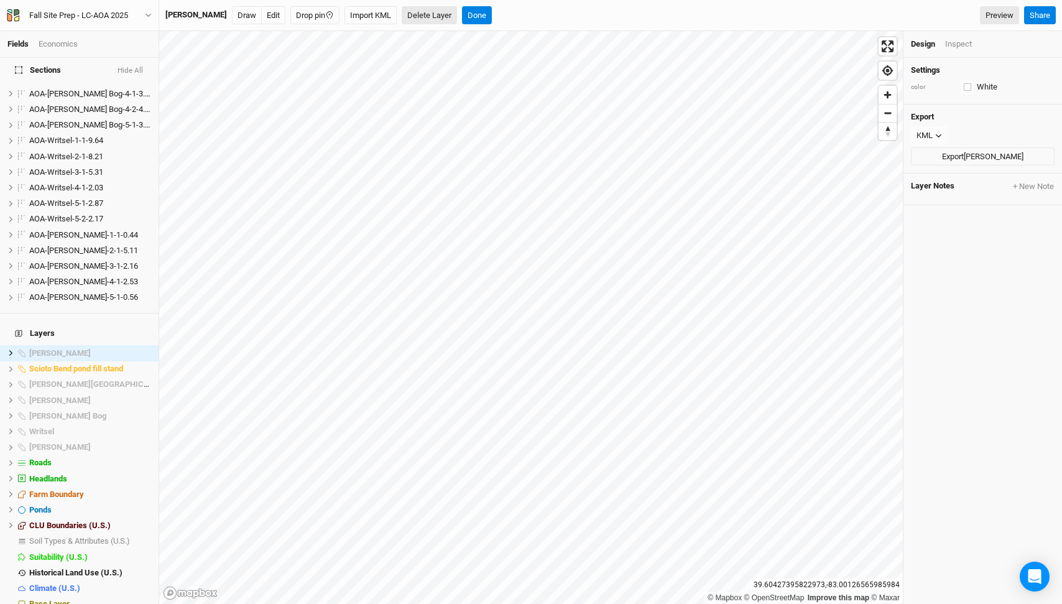
click at [402, 16] on button "Delete Layer" at bounding box center [429, 15] width 55 height 19
click at [437, 11] on button "Confirm" at bounding box center [456, 15] width 39 height 19
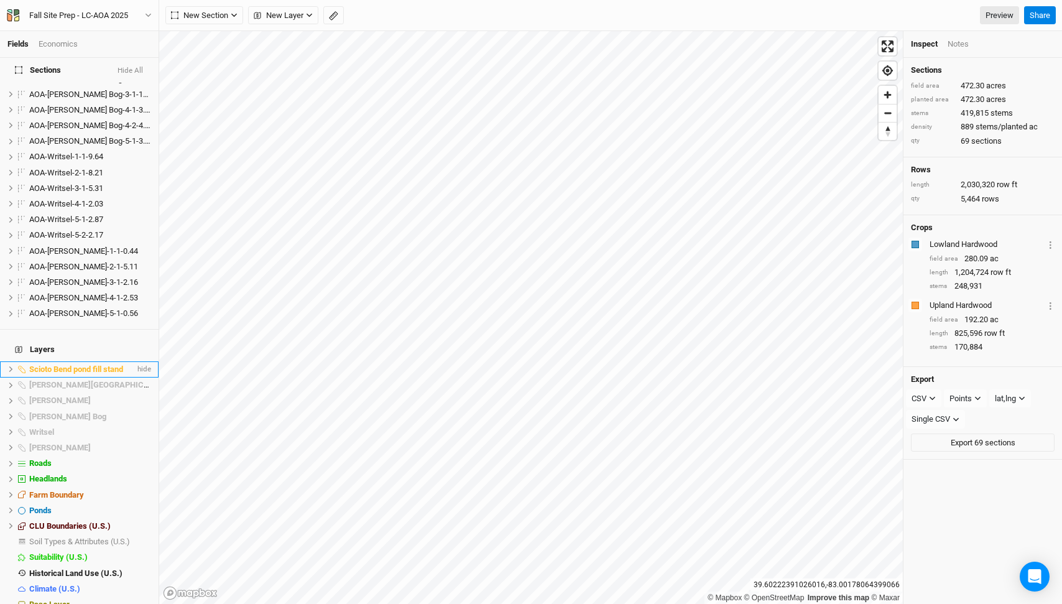
click at [74, 364] on span "Scioto Bend pond fill stand" at bounding box center [76, 368] width 94 height 9
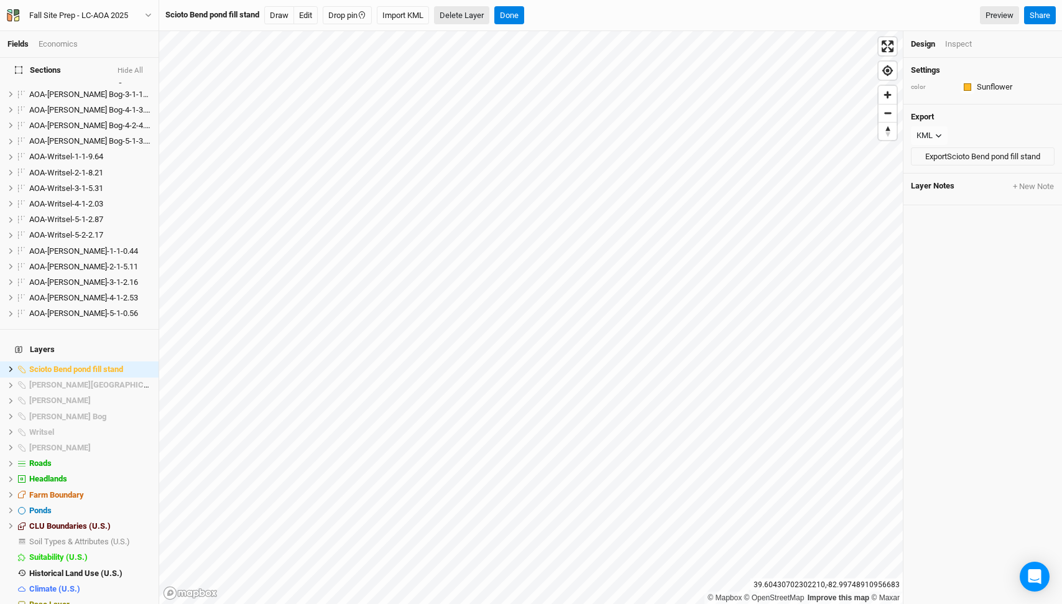
click at [468, 15] on button "Delete Layer" at bounding box center [461, 15] width 55 height 19
click at [494, 11] on button "Confirm" at bounding box center [488, 15] width 39 height 19
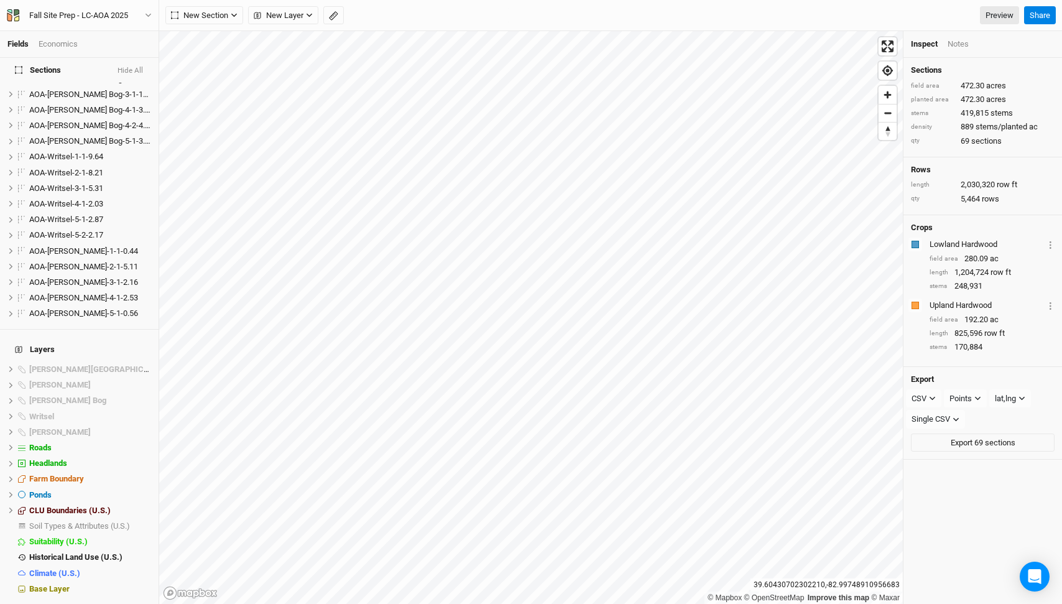
scroll to position [834, 0]
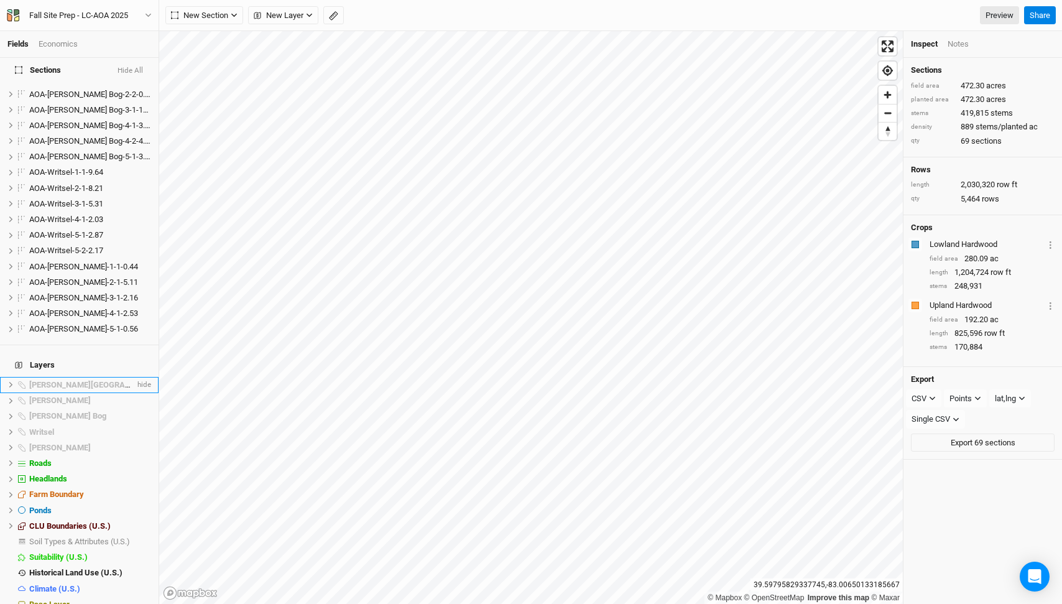
click at [49, 377] on li "Scott Creek Falls hide" at bounding box center [79, 385] width 159 height 16
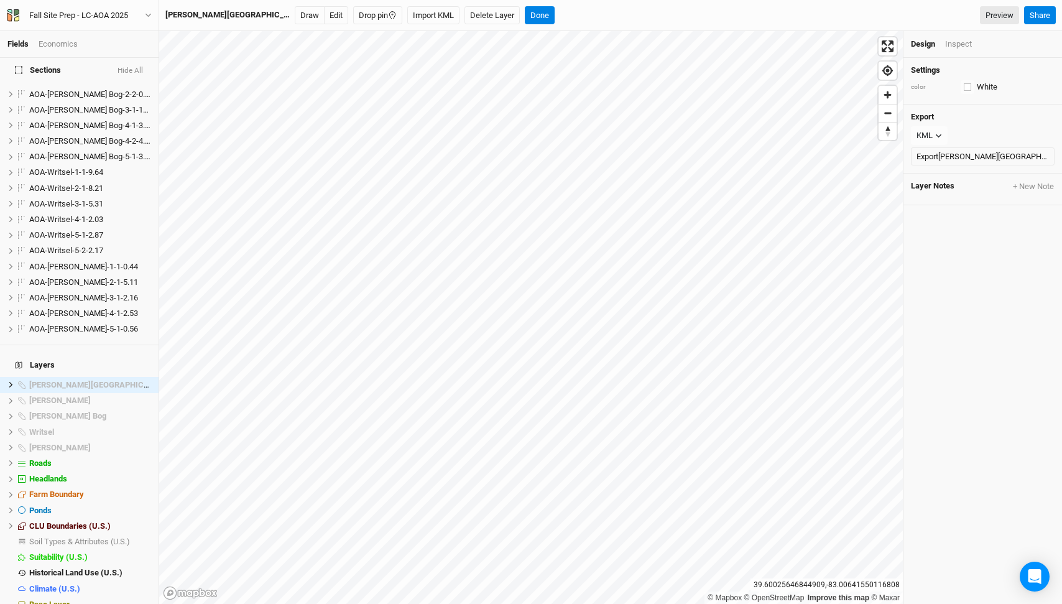
click at [441, 4] on div "Scott Creek Falls Draw Edit Drop pin Import KML Delete Layer Done Preview Share" at bounding box center [610, 15] width 903 height 31
click at [464, 11] on button "Delete Layer" at bounding box center [491, 15] width 55 height 19
click at [516, 11] on button "Confirm" at bounding box center [535, 15] width 39 height 19
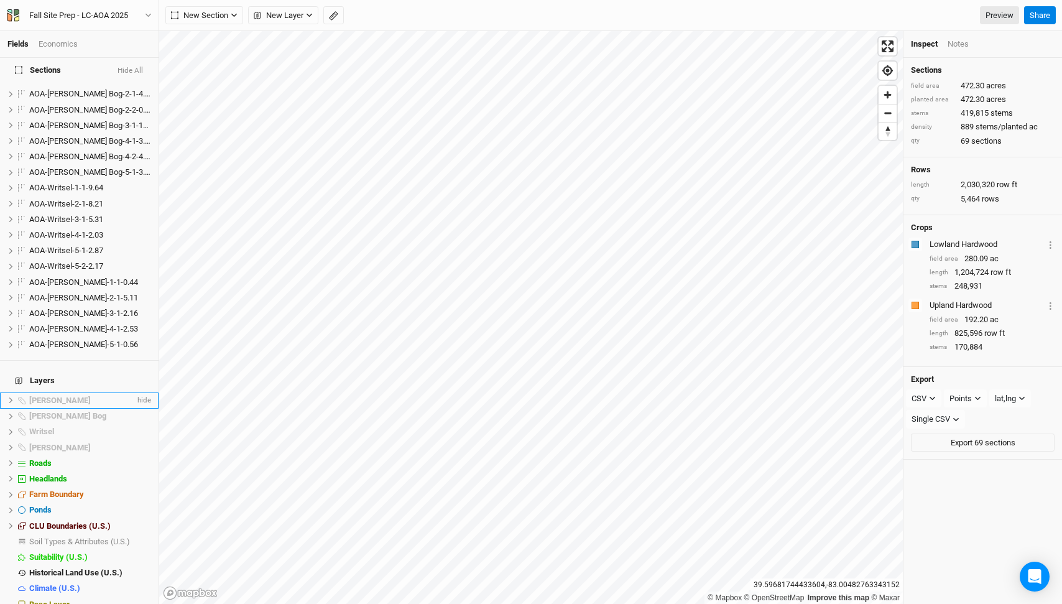
click at [55, 395] on span "[PERSON_NAME]" at bounding box center [60, 399] width 62 height 9
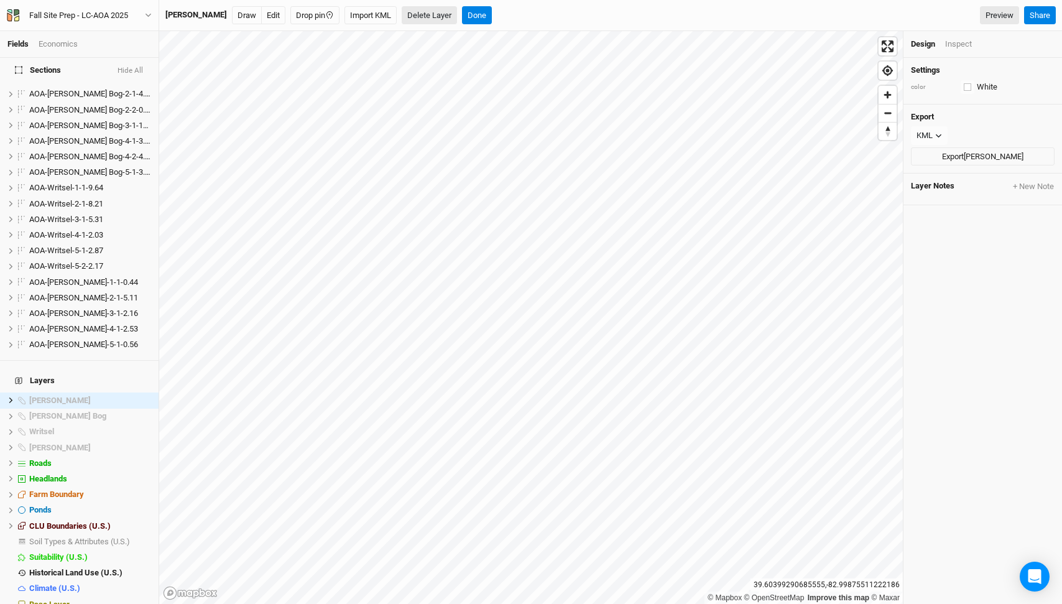
click at [402, 14] on button "Delete Layer" at bounding box center [429, 15] width 55 height 19
click at [437, 11] on button "Confirm" at bounding box center [456, 15] width 39 height 19
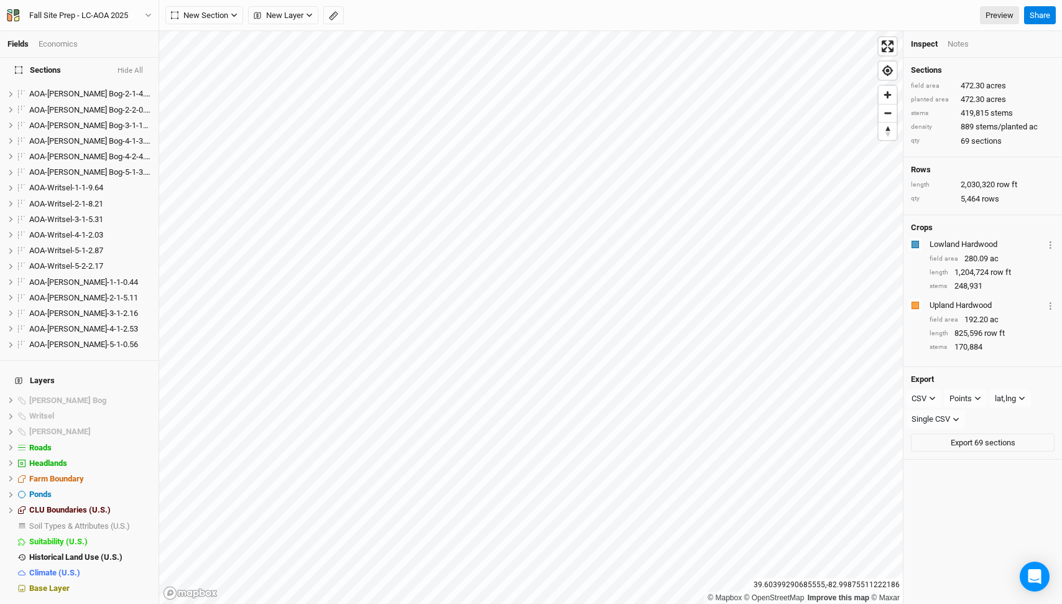
scroll to position [803, 0]
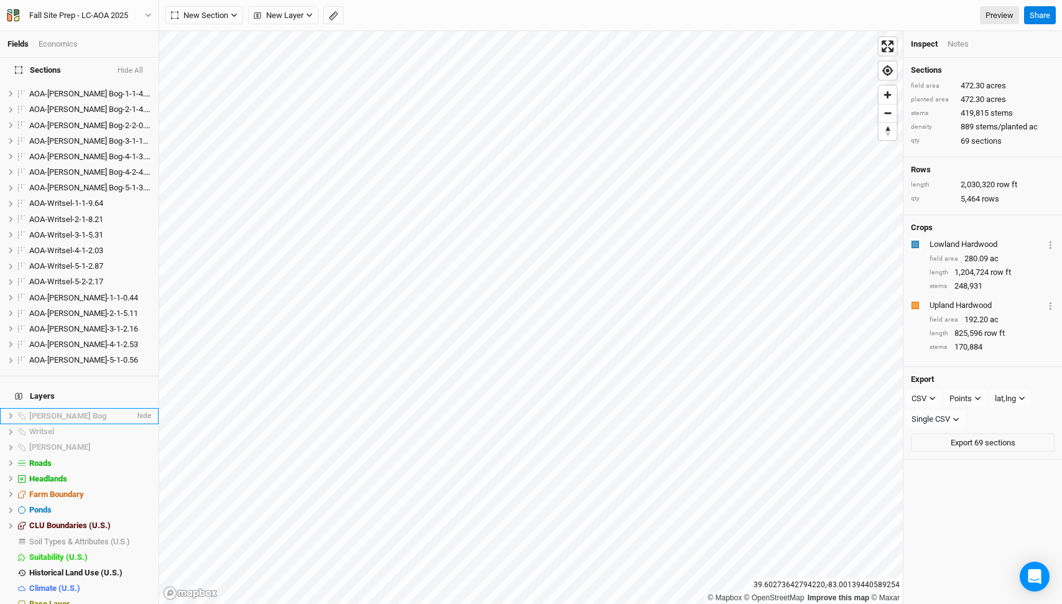
click at [80, 408] on li "Utzinger Bog hide" at bounding box center [79, 416] width 159 height 16
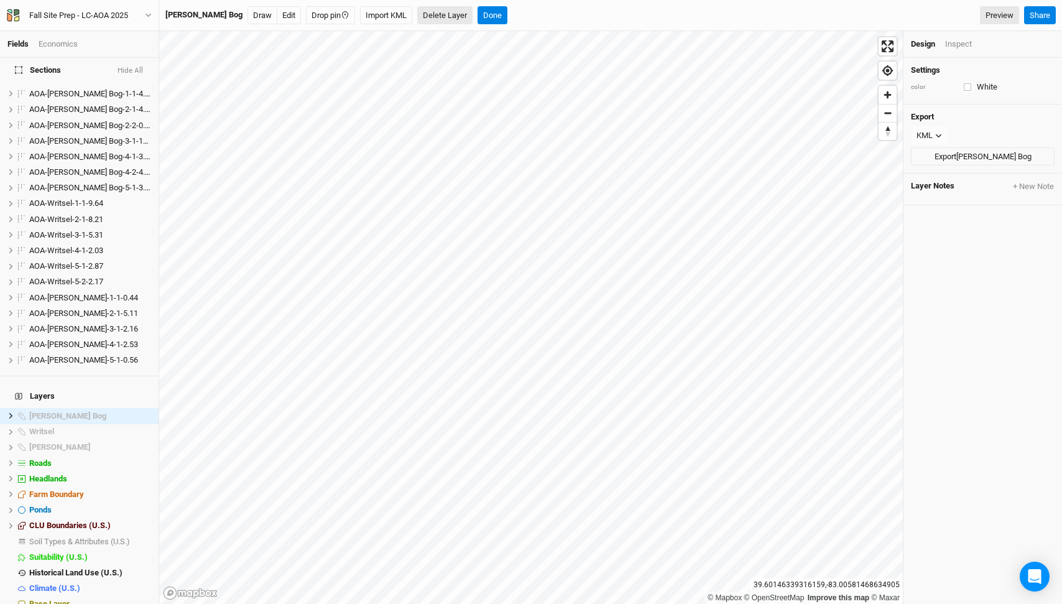
click at [417, 19] on button "Delete Layer" at bounding box center [444, 15] width 55 height 19
click at [453, 10] on button "Confirm" at bounding box center [472, 15] width 39 height 19
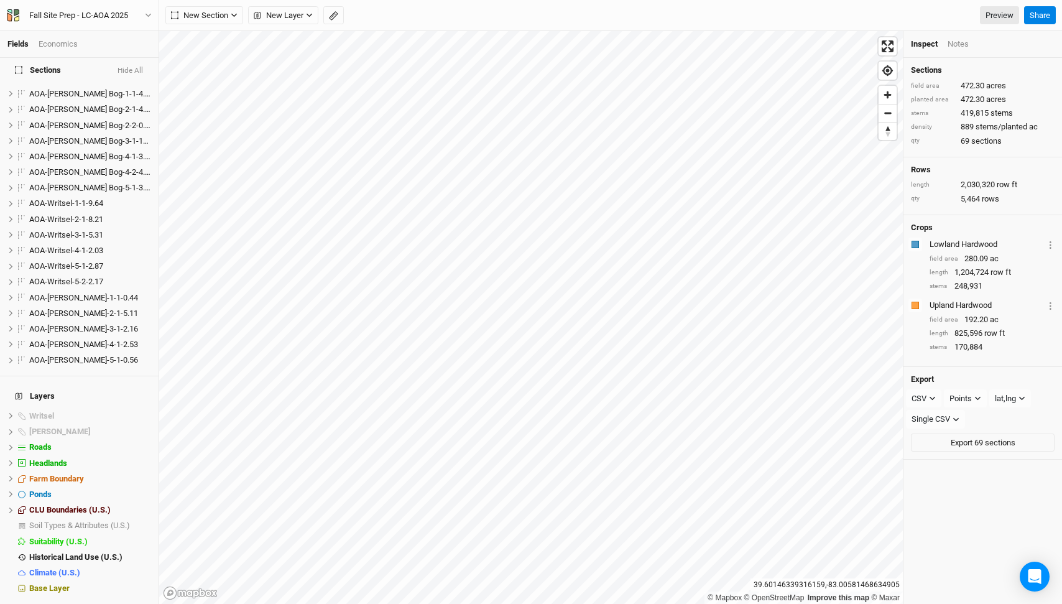
scroll to position [787, 0]
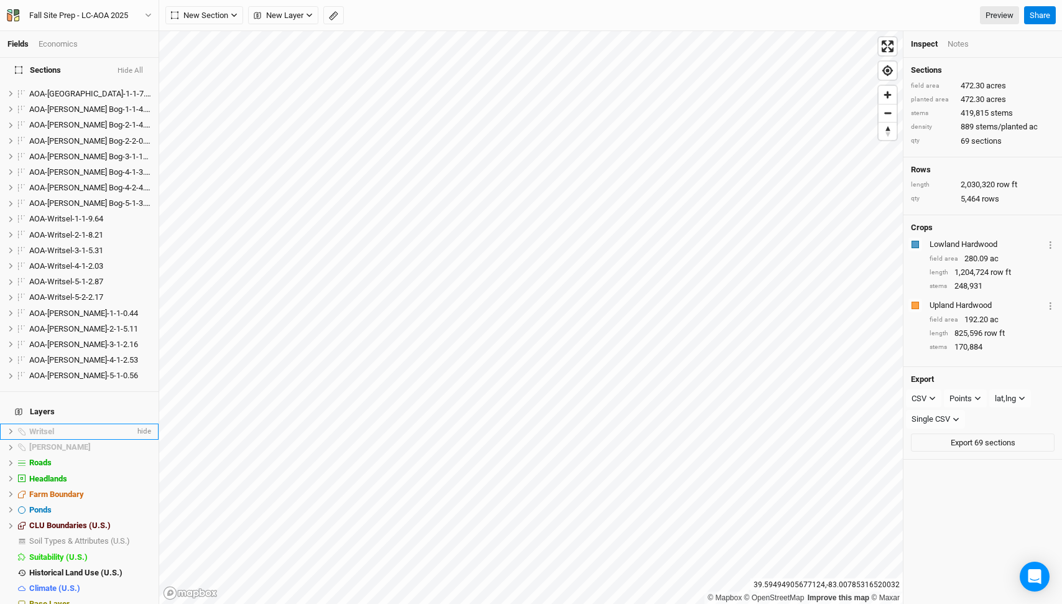
click at [75, 427] on div "Writsel" at bounding box center [82, 432] width 106 height 10
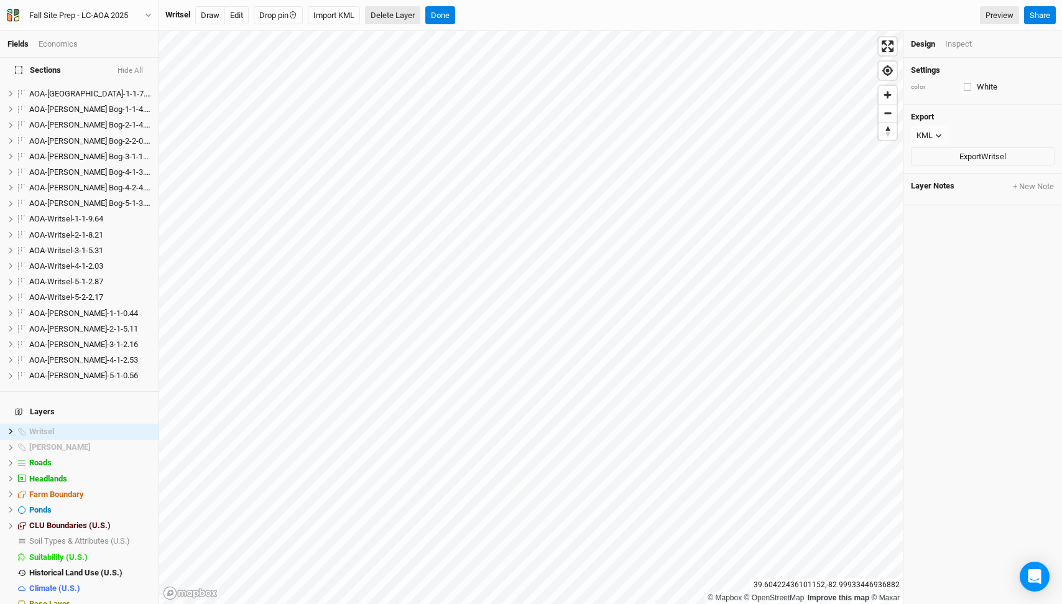
click at [405, 21] on button "Delete Layer" at bounding box center [392, 15] width 55 height 19
click at [415, 13] on button "Confirm" at bounding box center [419, 15] width 39 height 19
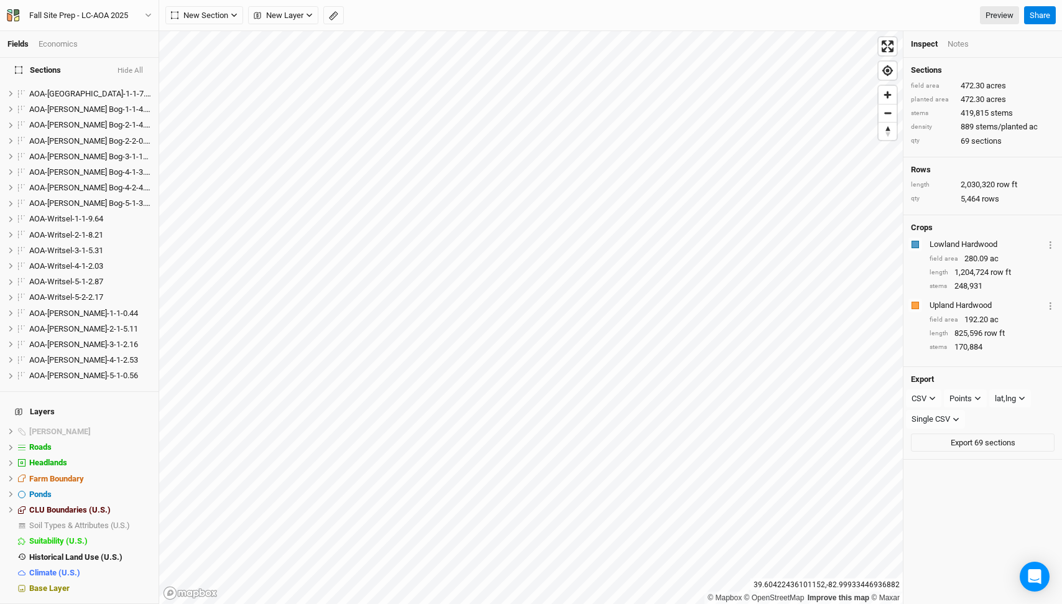
scroll to position [771, 0]
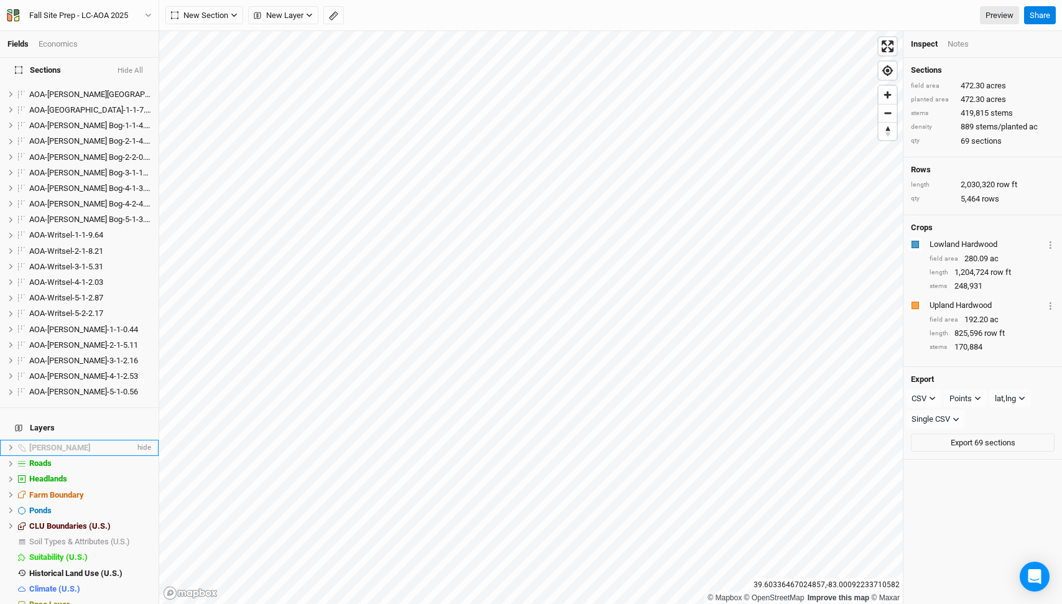
click at [74, 443] on div "[PERSON_NAME]" at bounding box center [82, 448] width 106 height 10
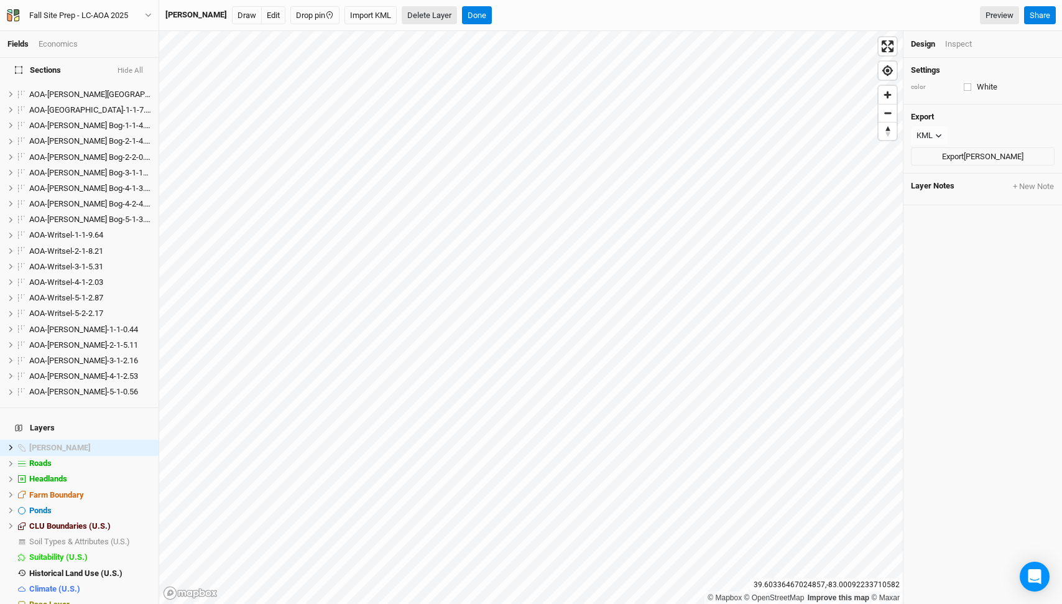
click at [402, 14] on button "Delete Layer" at bounding box center [429, 15] width 55 height 19
click at [440, 12] on button "Confirm" at bounding box center [456, 15] width 39 height 19
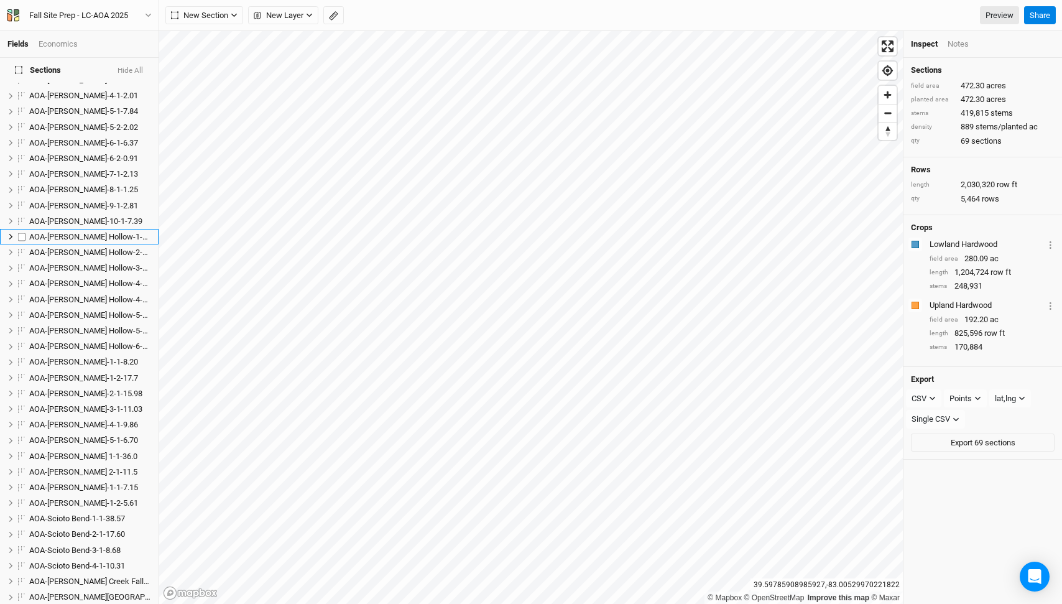
scroll to position [755, 0]
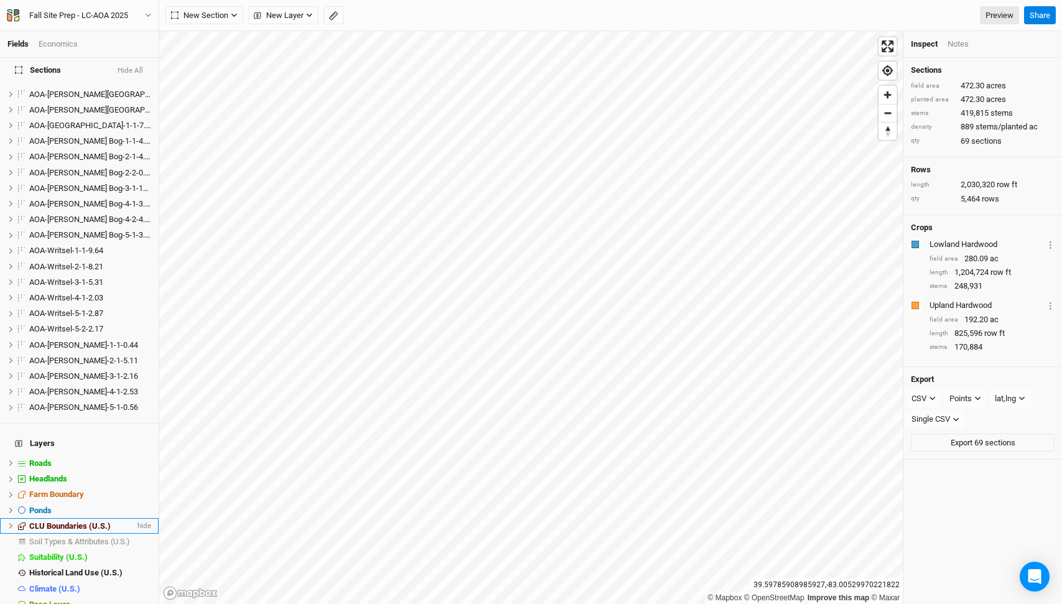
click at [15, 522] on span at bounding box center [21, 525] width 15 height 7
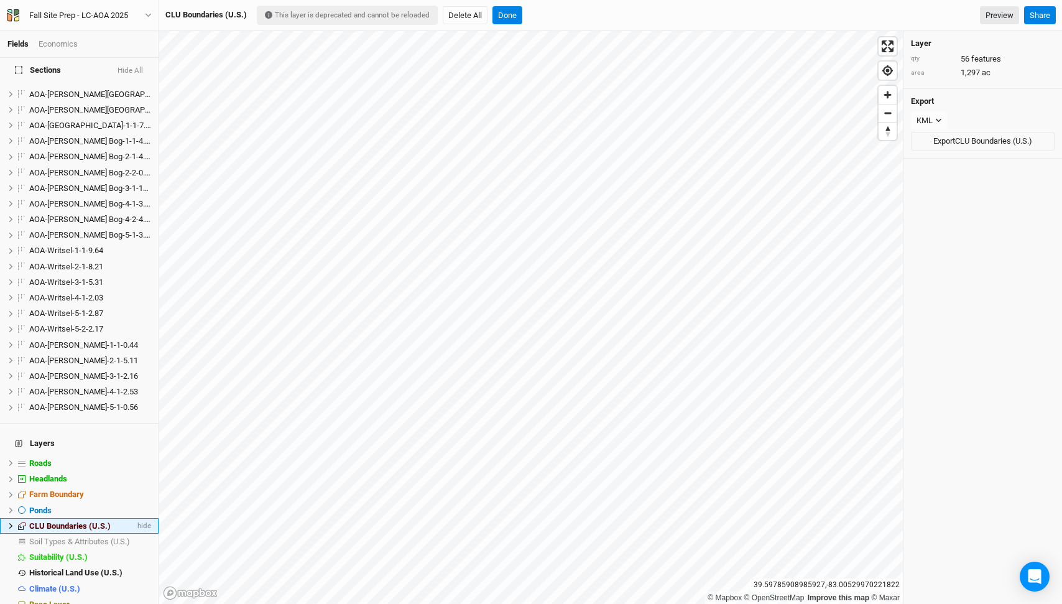
click at [8, 522] on icon at bounding box center [10, 525] width 7 height 7
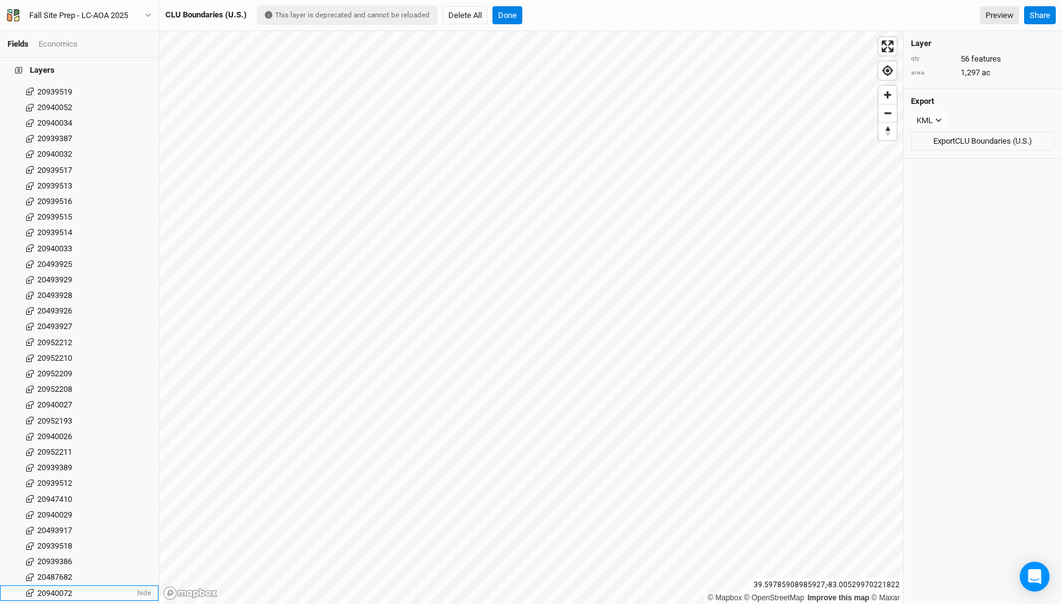
scroll to position [1630, 0]
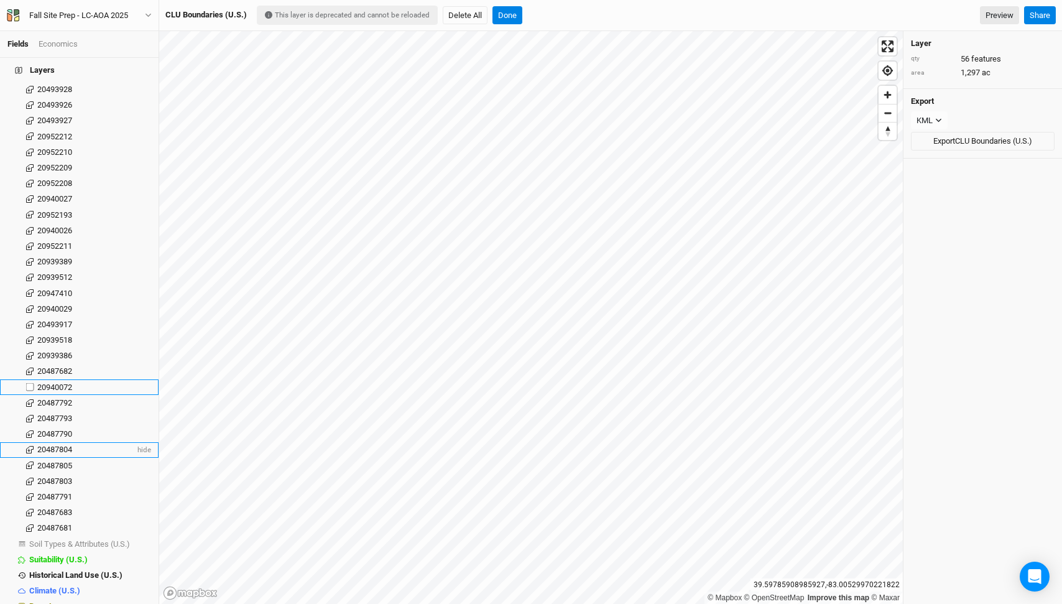
click at [70, 442] on li "20487804 hide" at bounding box center [79, 450] width 159 height 16
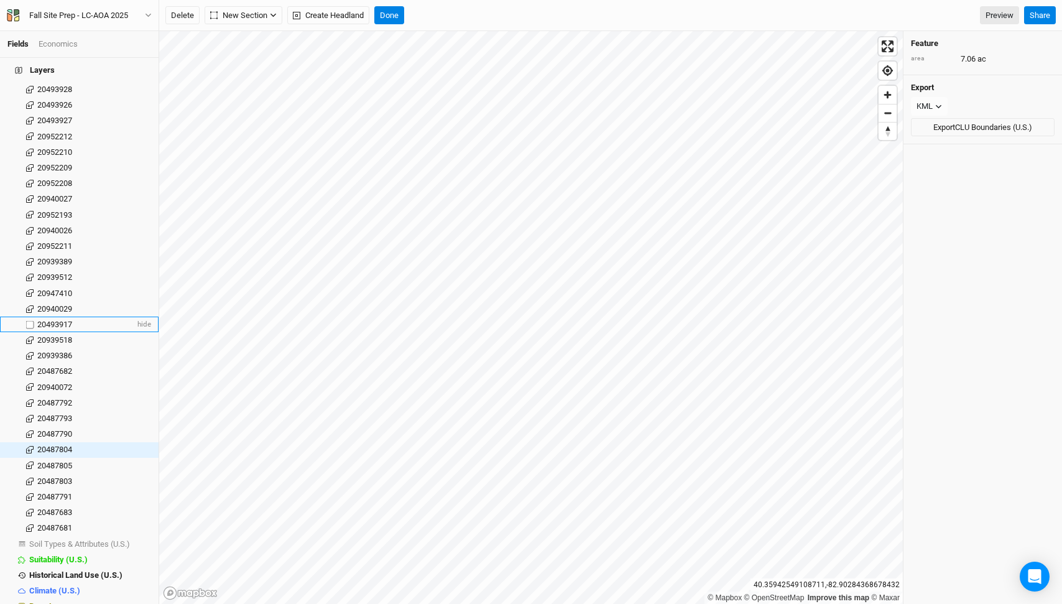
click at [53, 320] on span "20493917" at bounding box center [54, 324] width 35 height 9
click at [54, 272] on span "20939512" at bounding box center [54, 276] width 35 height 9
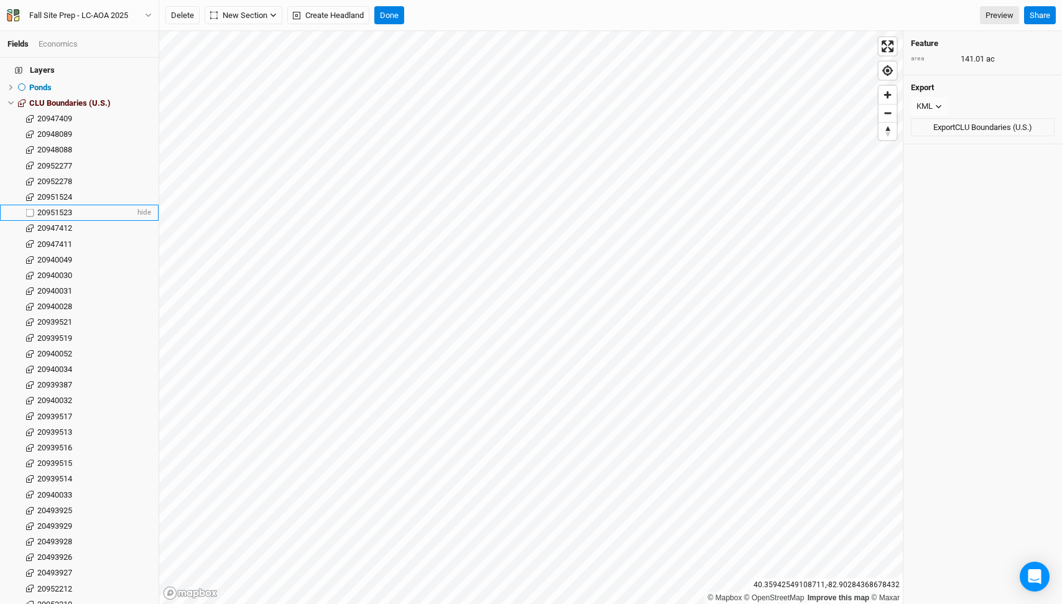
scroll to position [1130, 0]
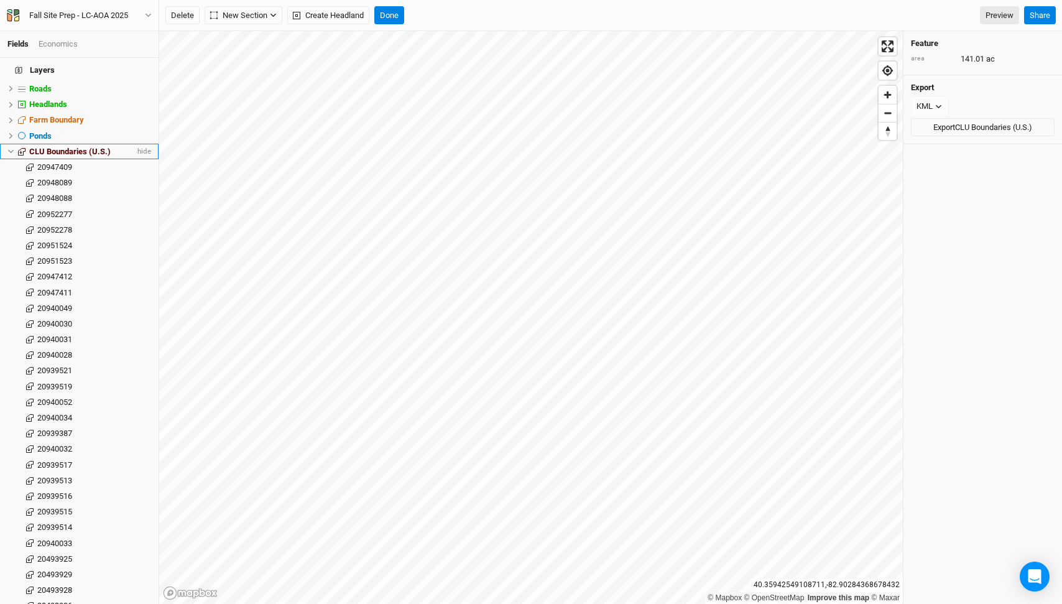
click at [43, 147] on span "CLU Boundaries (U.S.)" at bounding box center [69, 151] width 81 height 9
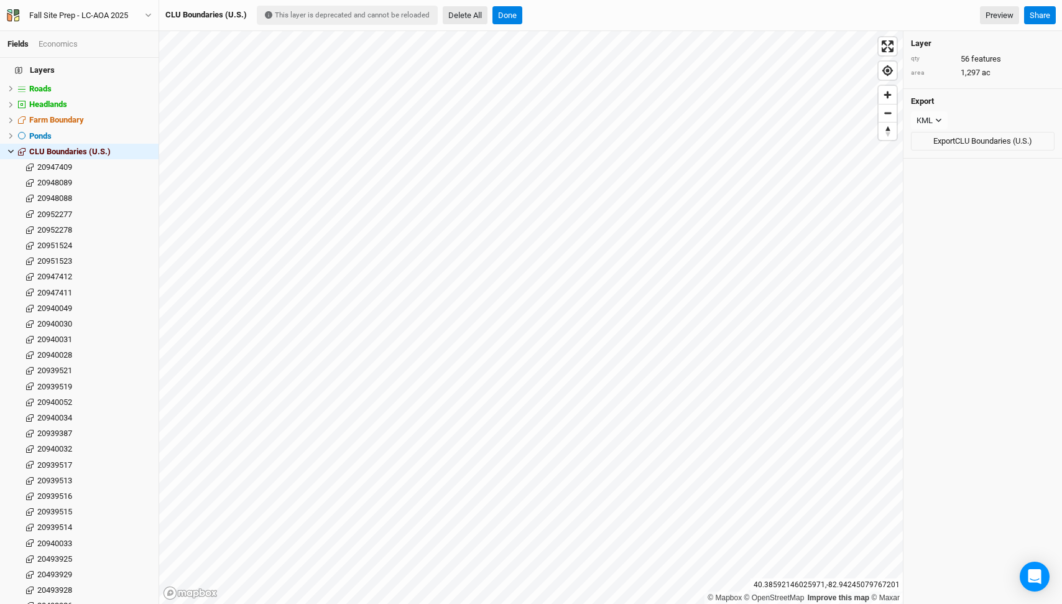
click at [466, 21] on button "Delete All" at bounding box center [465, 15] width 45 height 19
click at [482, 9] on button "Confirm" at bounding box center [476, 15] width 39 height 19
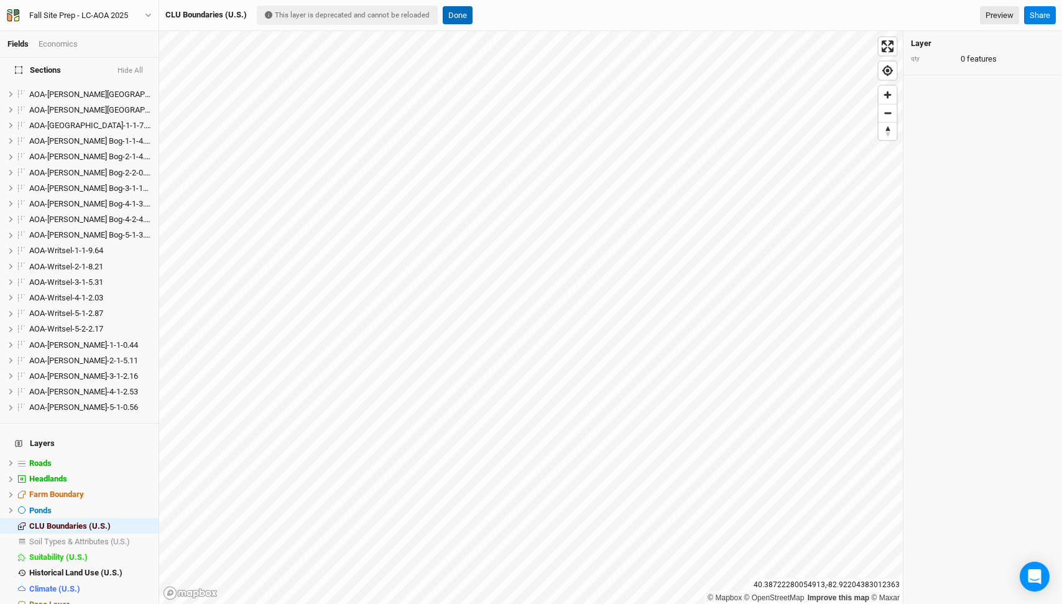
click at [453, 16] on button "Done" at bounding box center [458, 15] width 30 height 19
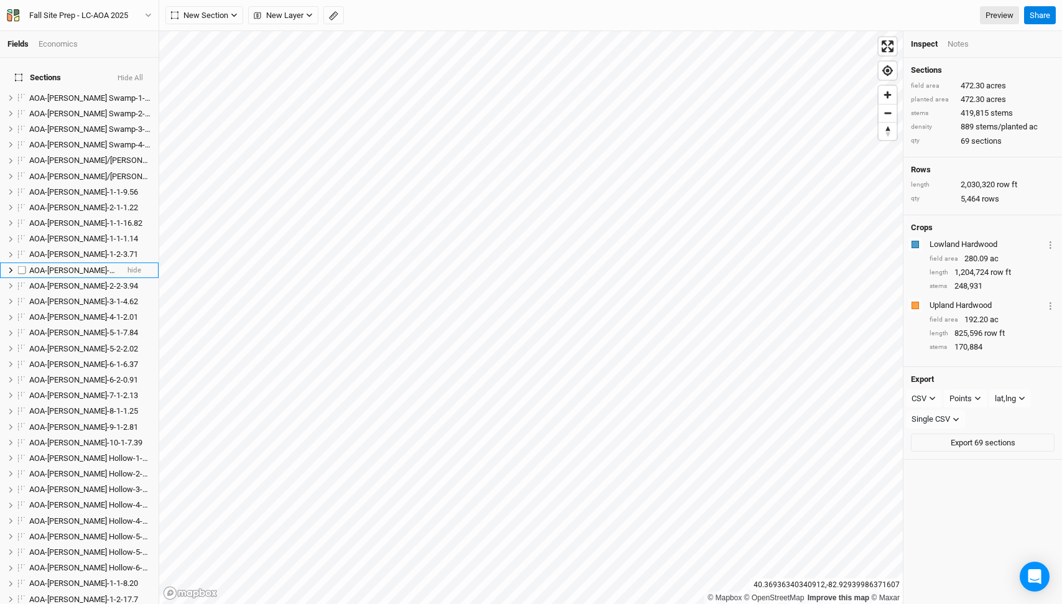
scroll to position [740, 0]
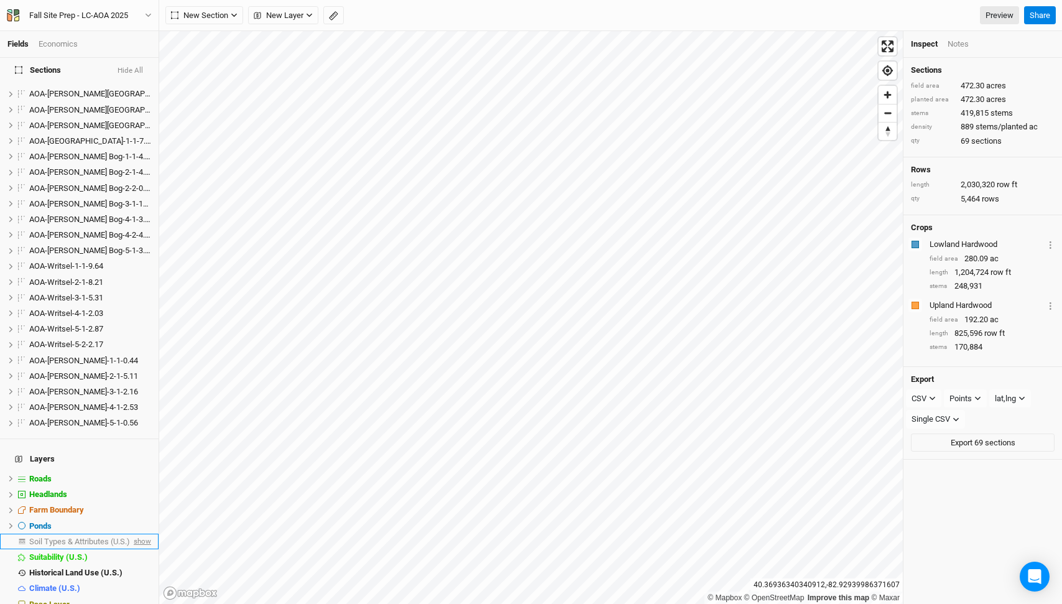
click at [146, 533] on span "show" at bounding box center [141, 541] width 20 height 16
click at [109, 537] on span "Soil Types & Attributes (U.S.)" at bounding box center [81, 541] width 105 height 9
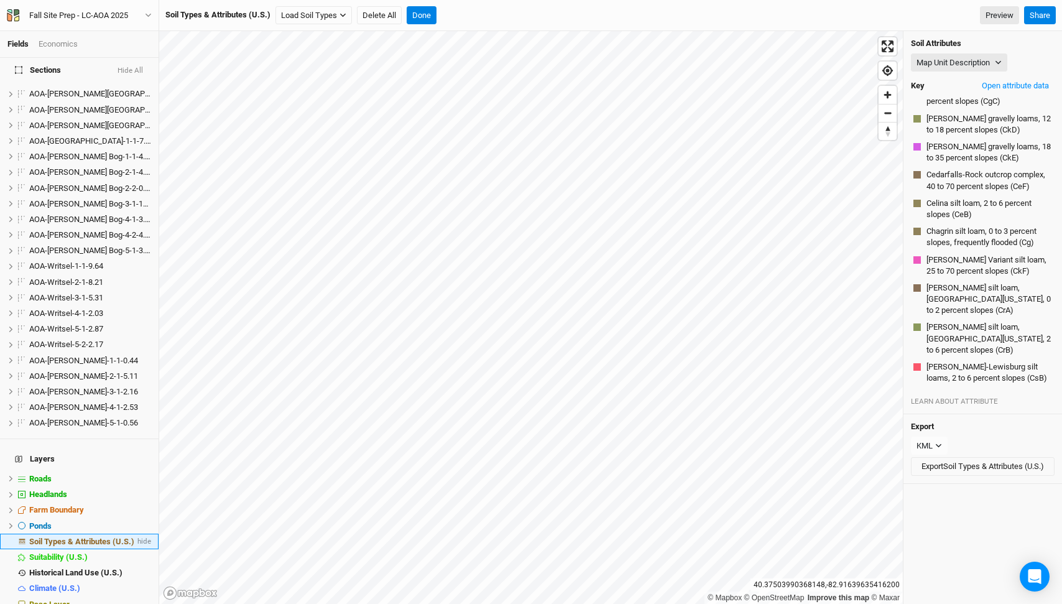
scroll to position [363, 0]
click at [419, 15] on button "Done" at bounding box center [422, 15] width 30 height 19
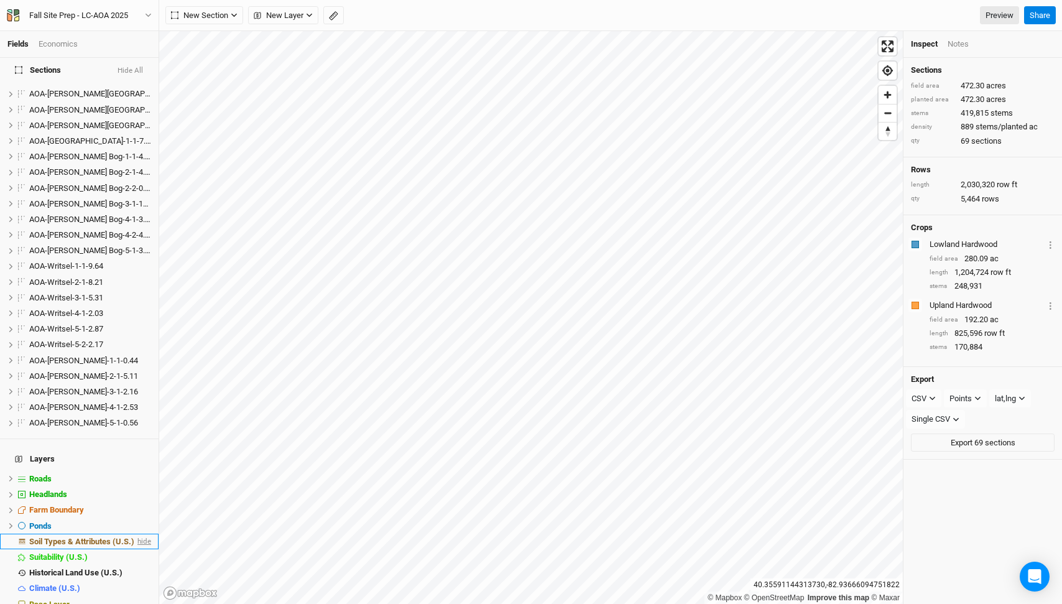
click at [142, 533] on span "hide" at bounding box center [143, 541] width 16 height 16
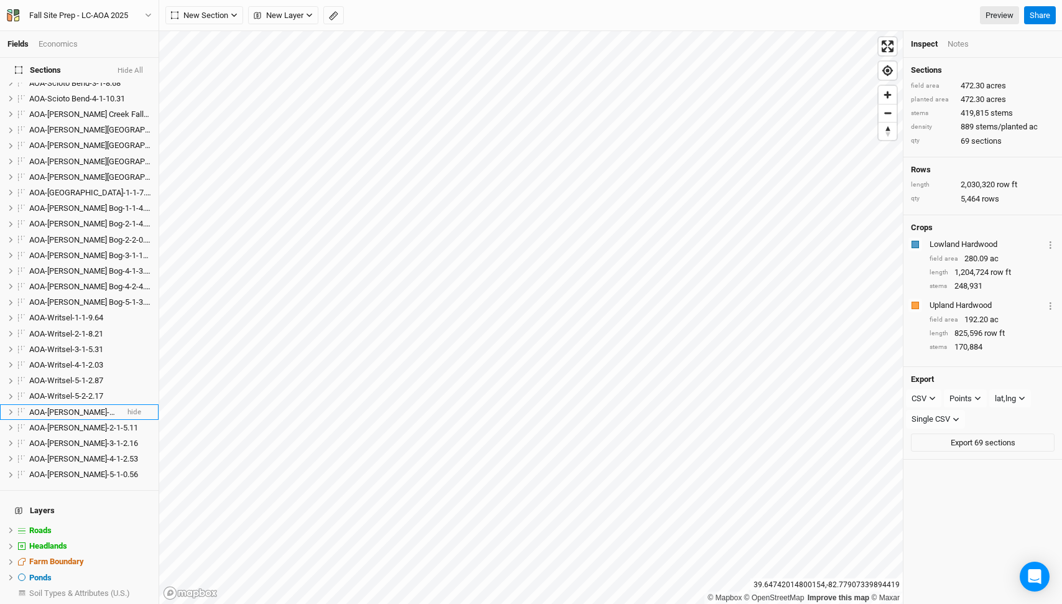
scroll to position [740, 0]
